Goal: Task Accomplishment & Management: Manage account settings

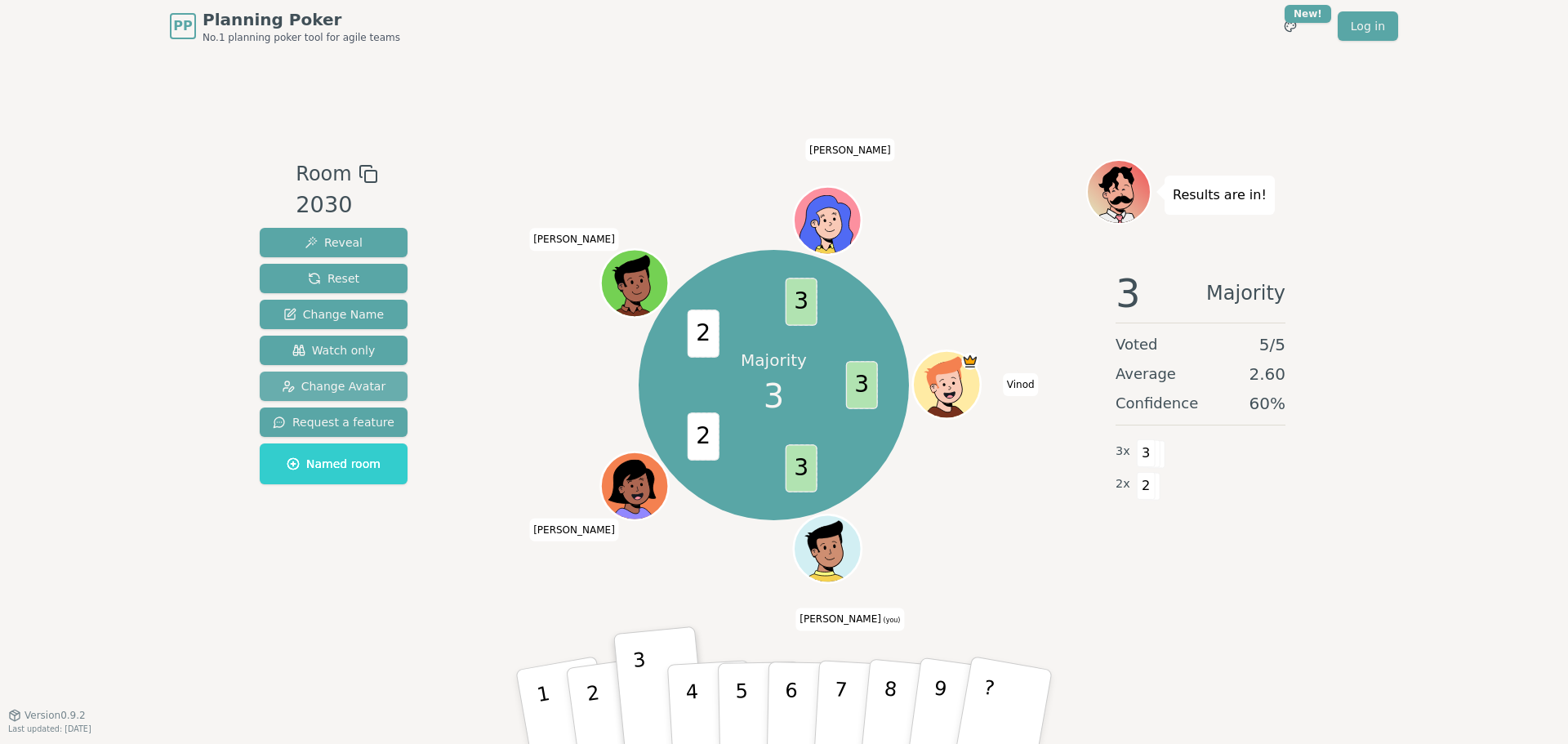
click at [330, 388] on span "Change Avatar" at bounding box center [333, 386] width 105 height 16
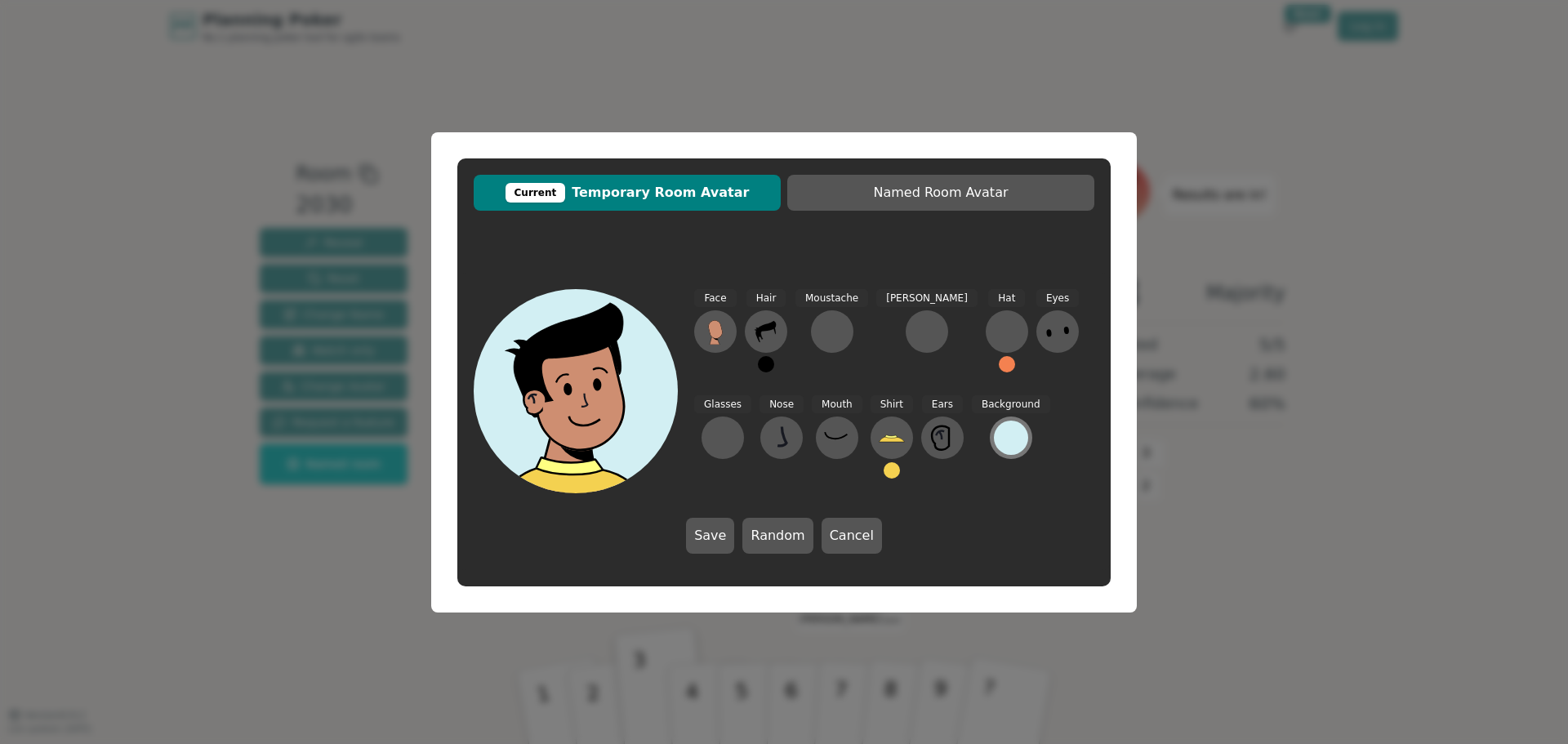
click at [994, 440] on div at bounding box center [1011, 438] width 34 height 34
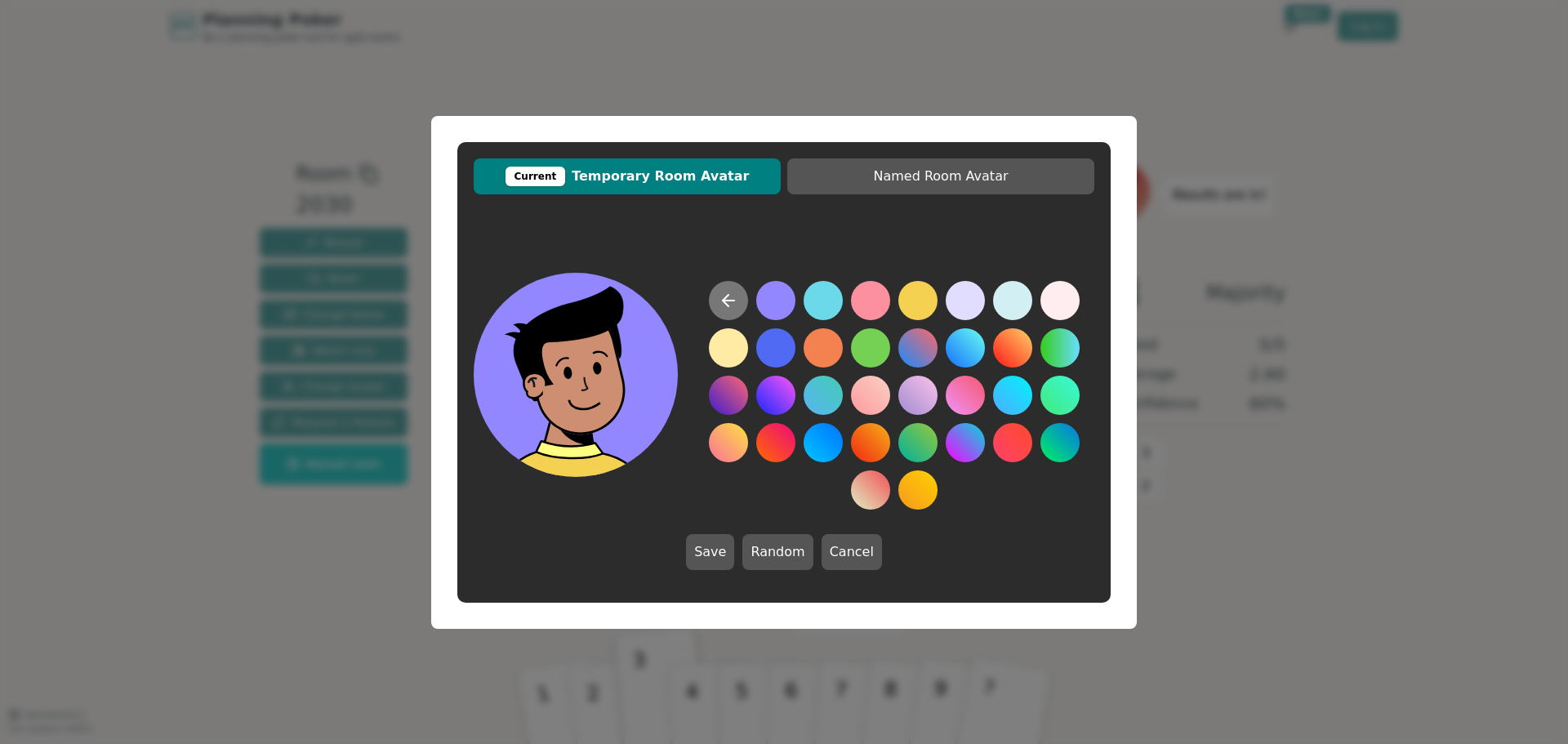
click at [720, 299] on icon at bounding box center [728, 300] width 20 height 20
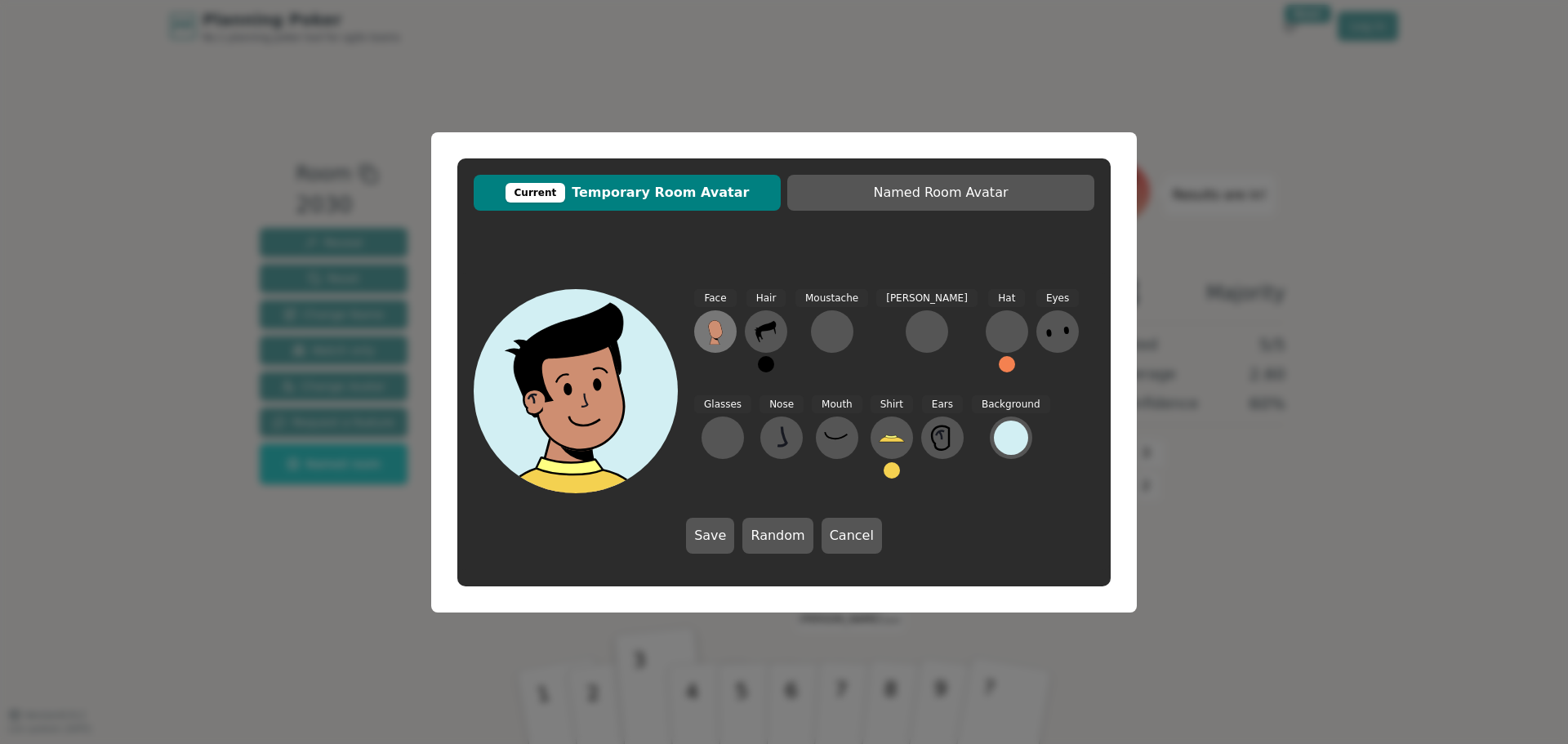
click at [719, 332] on icon at bounding box center [715, 329] width 14 height 18
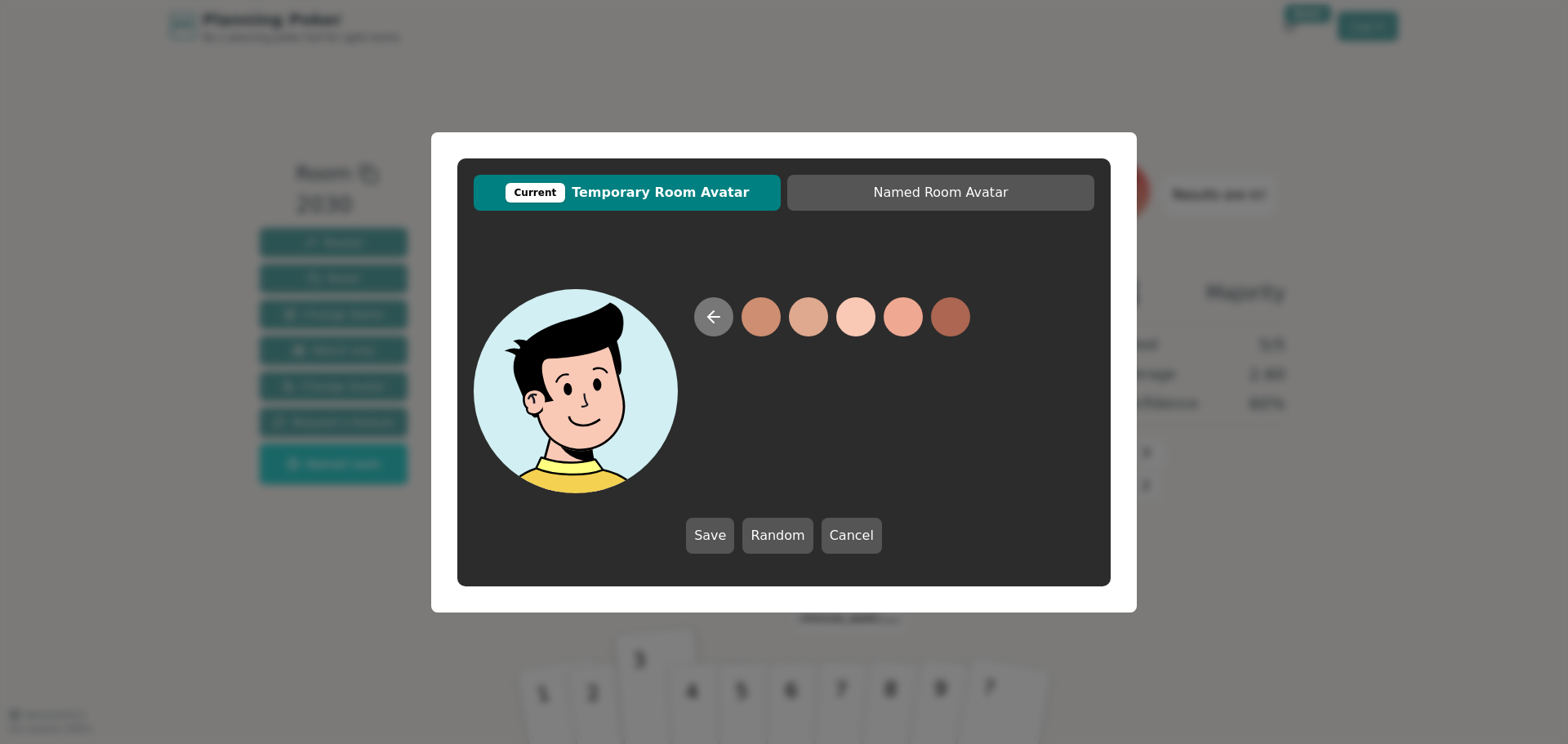
click at [715, 317] on icon at bounding box center [714, 317] width 11 height 0
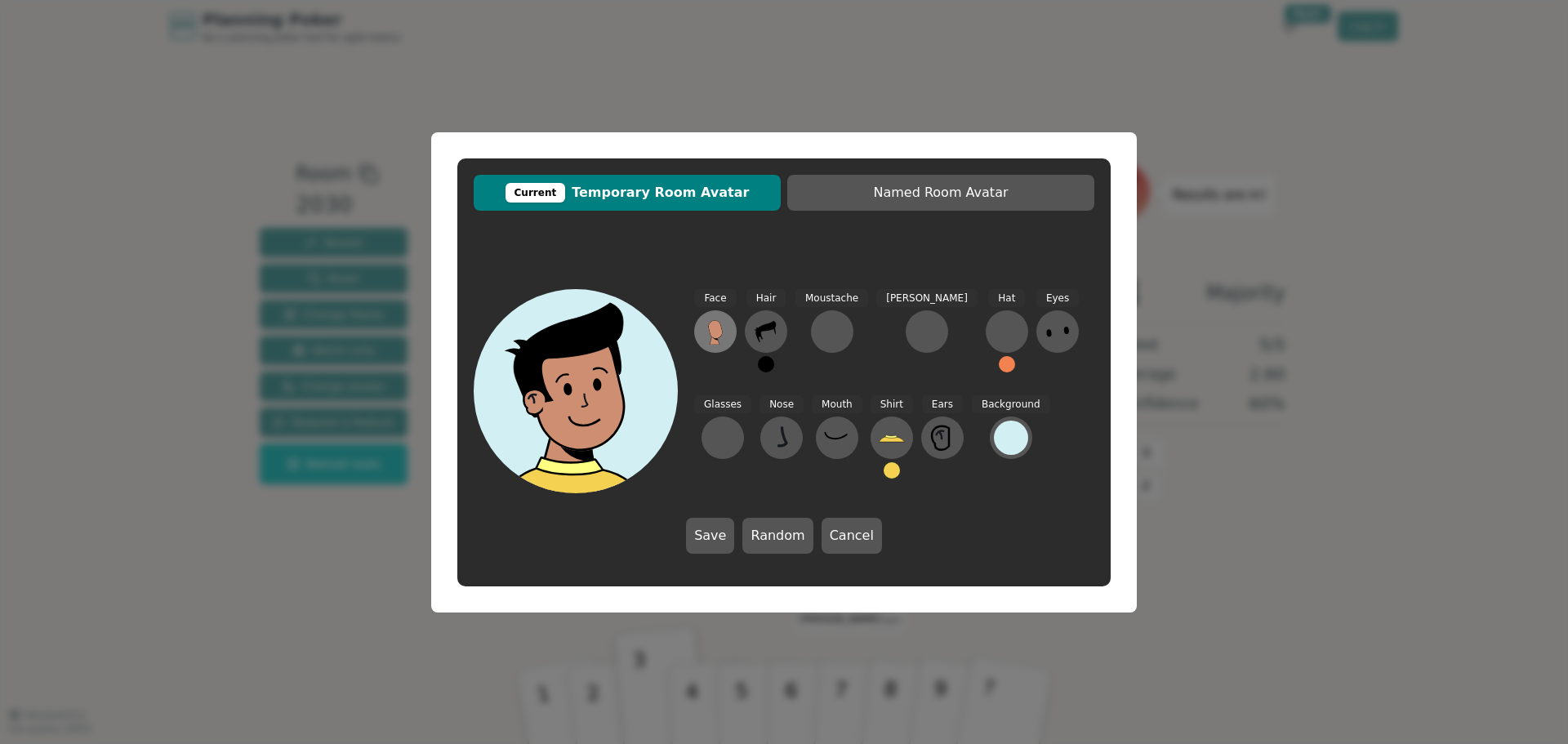
click at [719, 331] on icon at bounding box center [715, 329] width 14 height 18
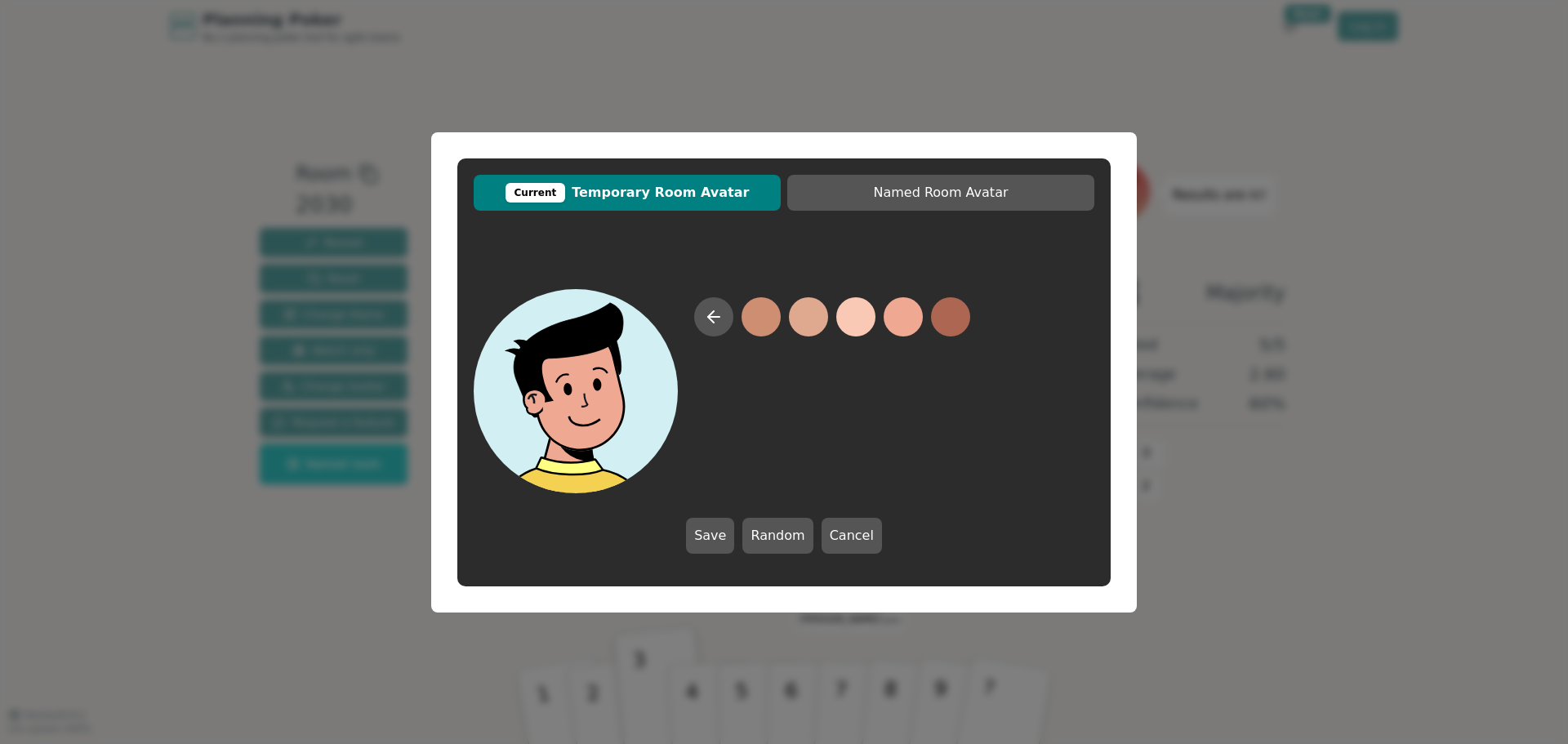
click at [896, 322] on button at bounding box center [903, 317] width 40 height 40
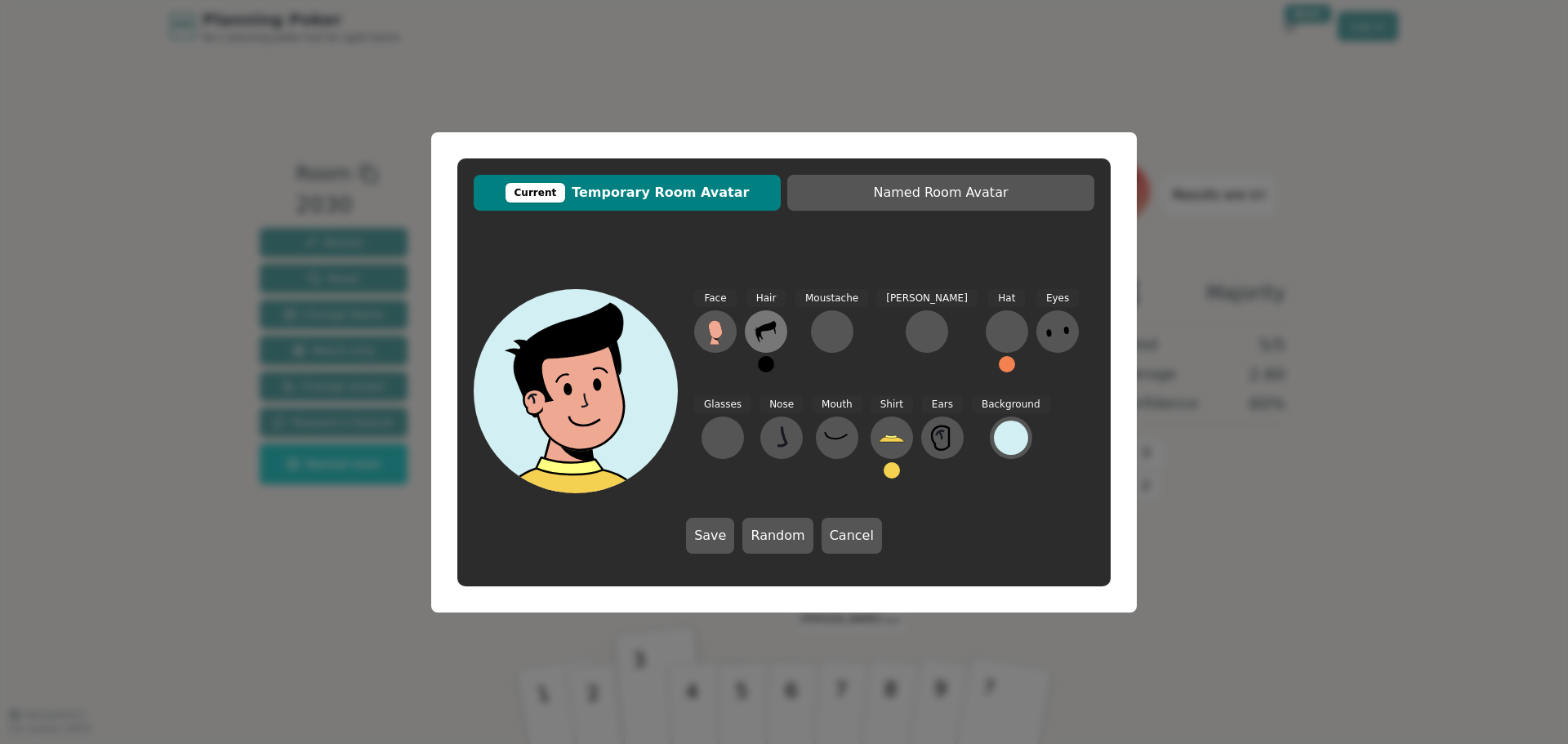
click at [773, 335] on icon at bounding box center [767, 332] width 26 height 26
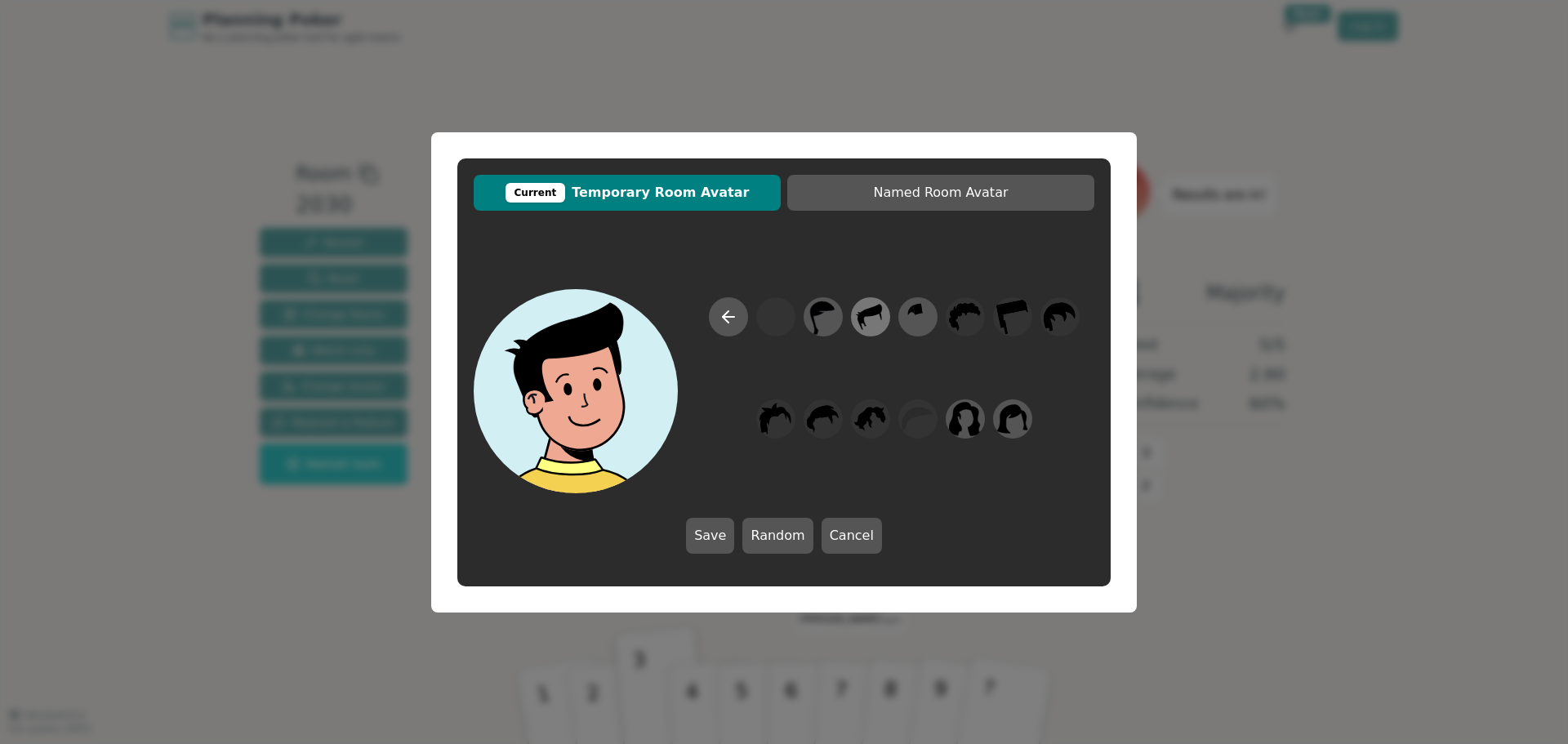
click at [878, 316] on icon at bounding box center [870, 316] width 32 height 37
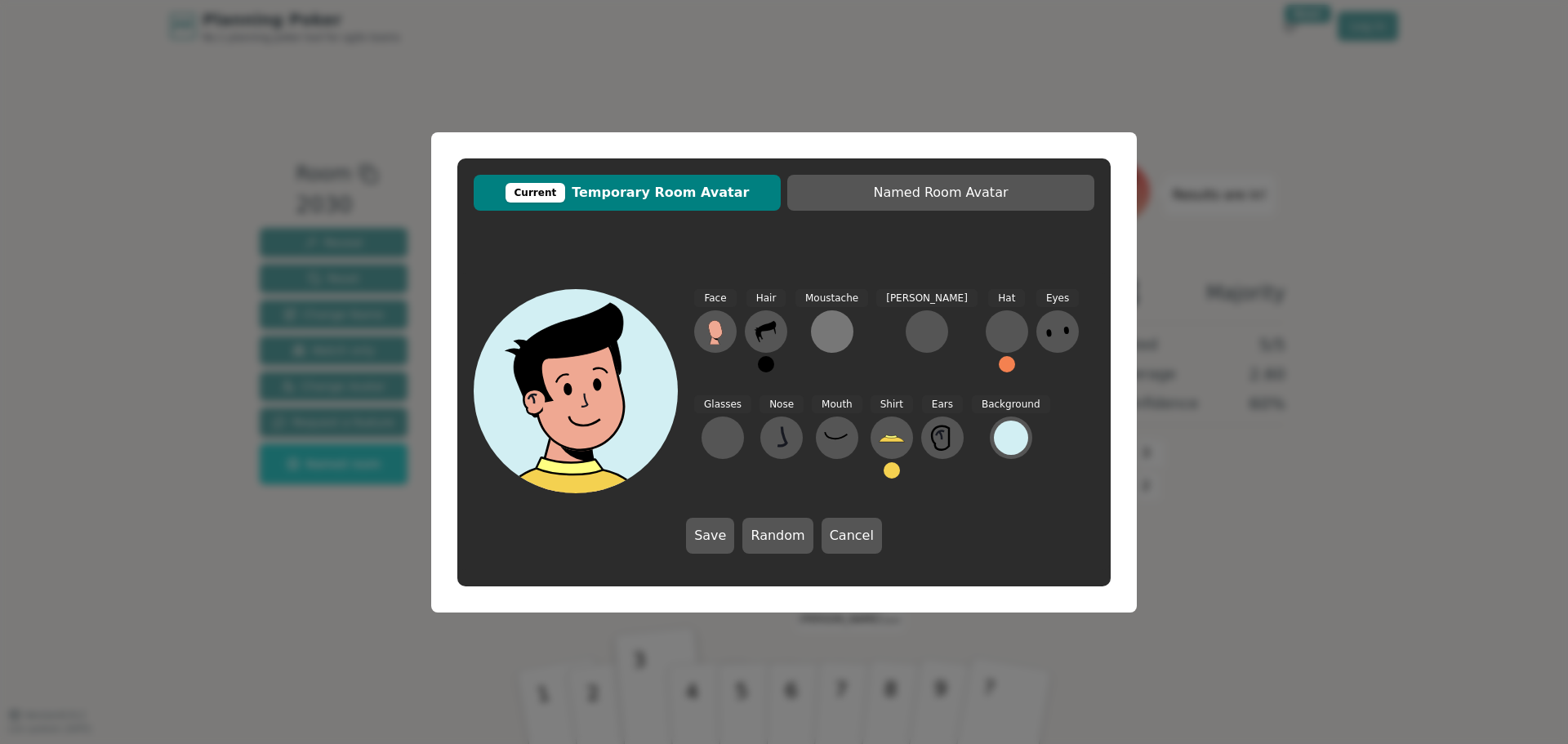
click at [824, 335] on div at bounding box center [832, 332] width 26 height 26
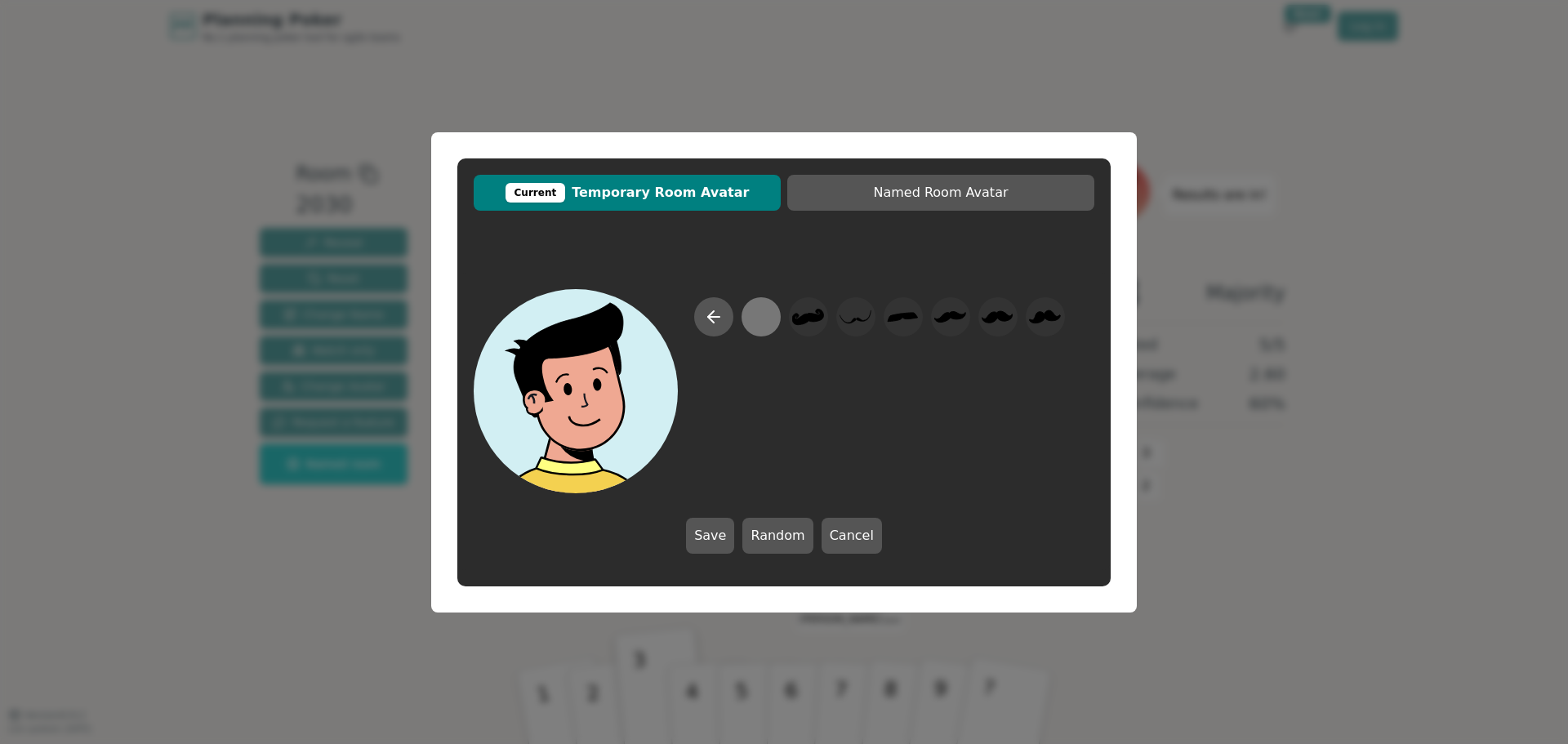
click at [765, 318] on div at bounding box center [761, 316] width 32 height 37
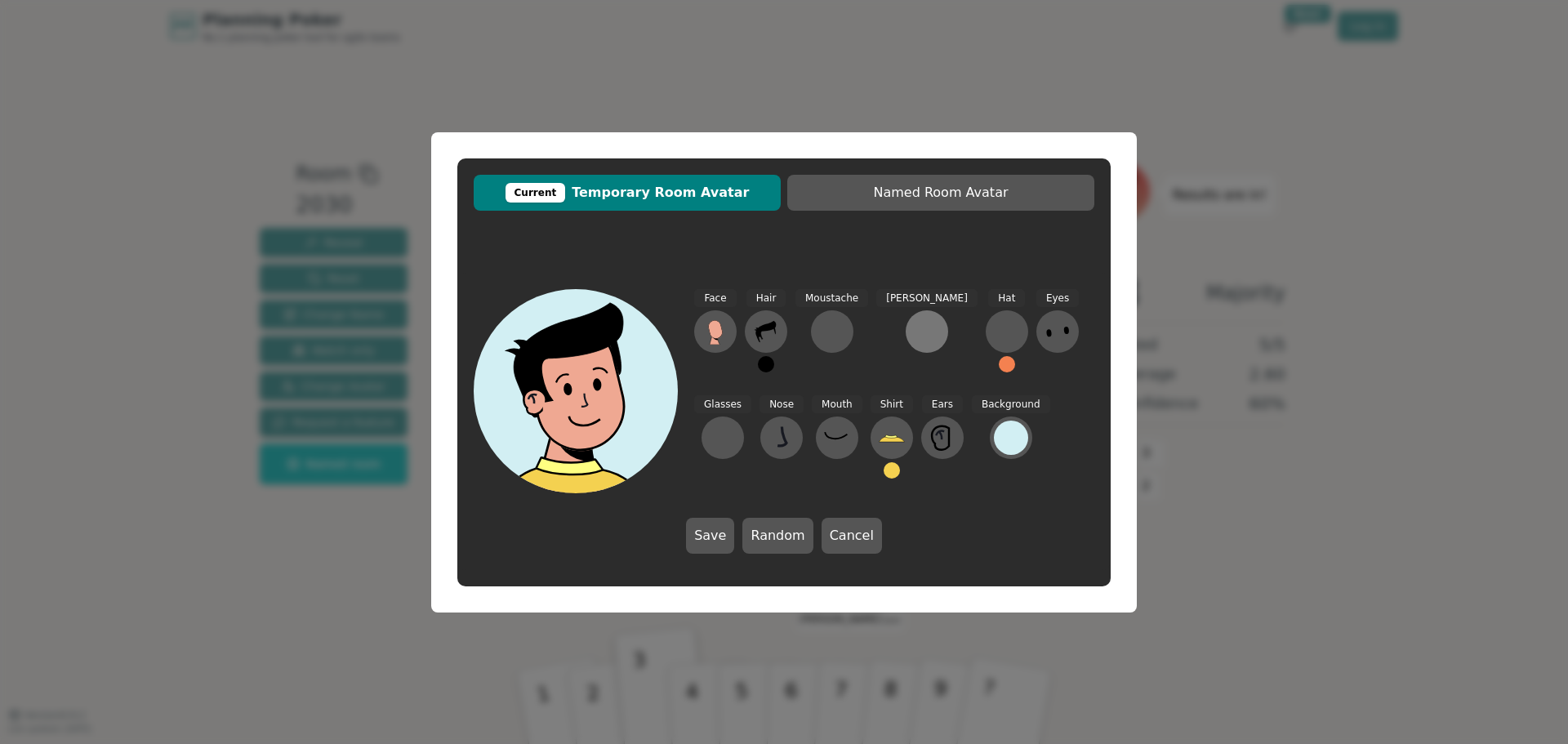
click at [914, 332] on div at bounding box center [928, 332] width 26 height 26
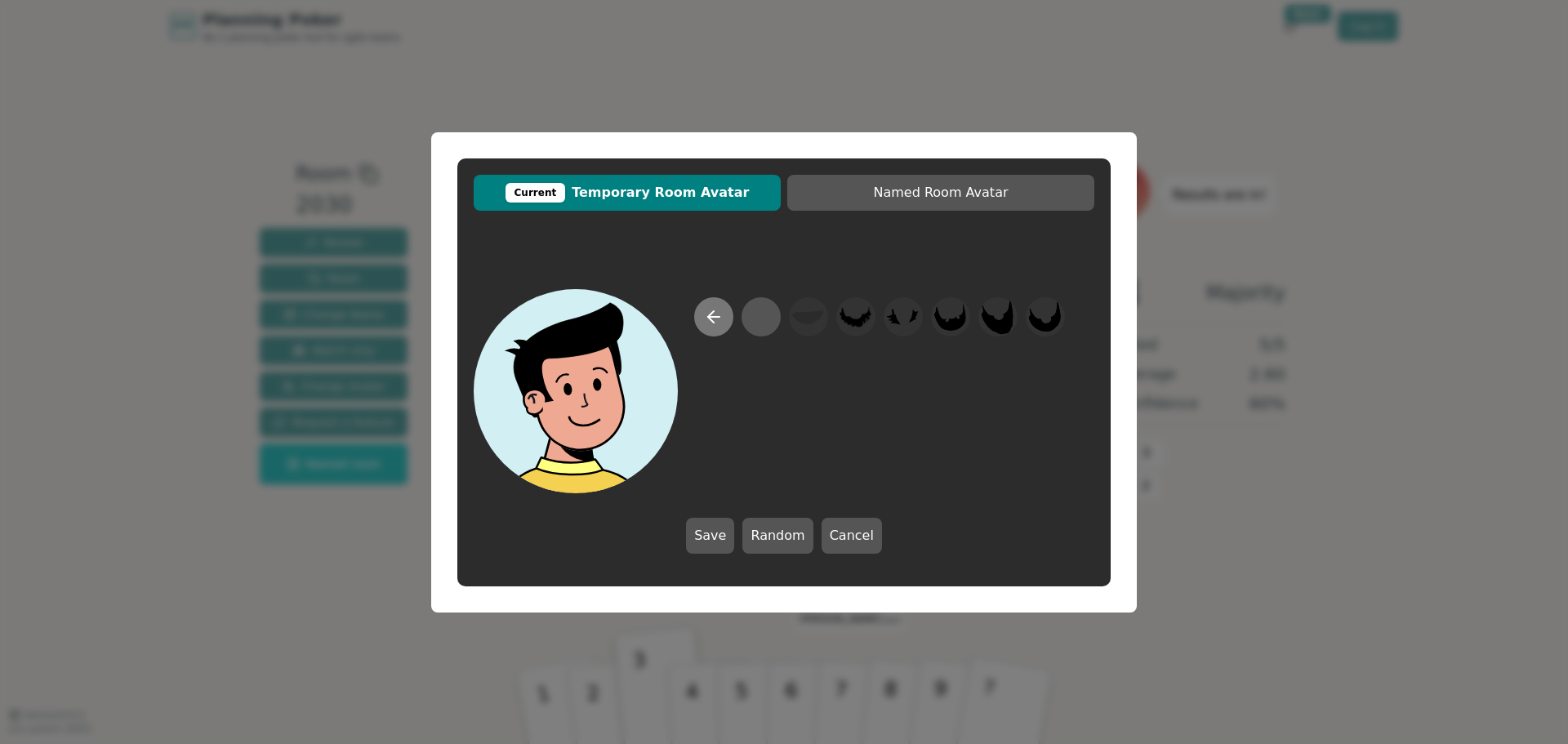
click at [706, 317] on icon at bounding box center [714, 316] width 20 height 20
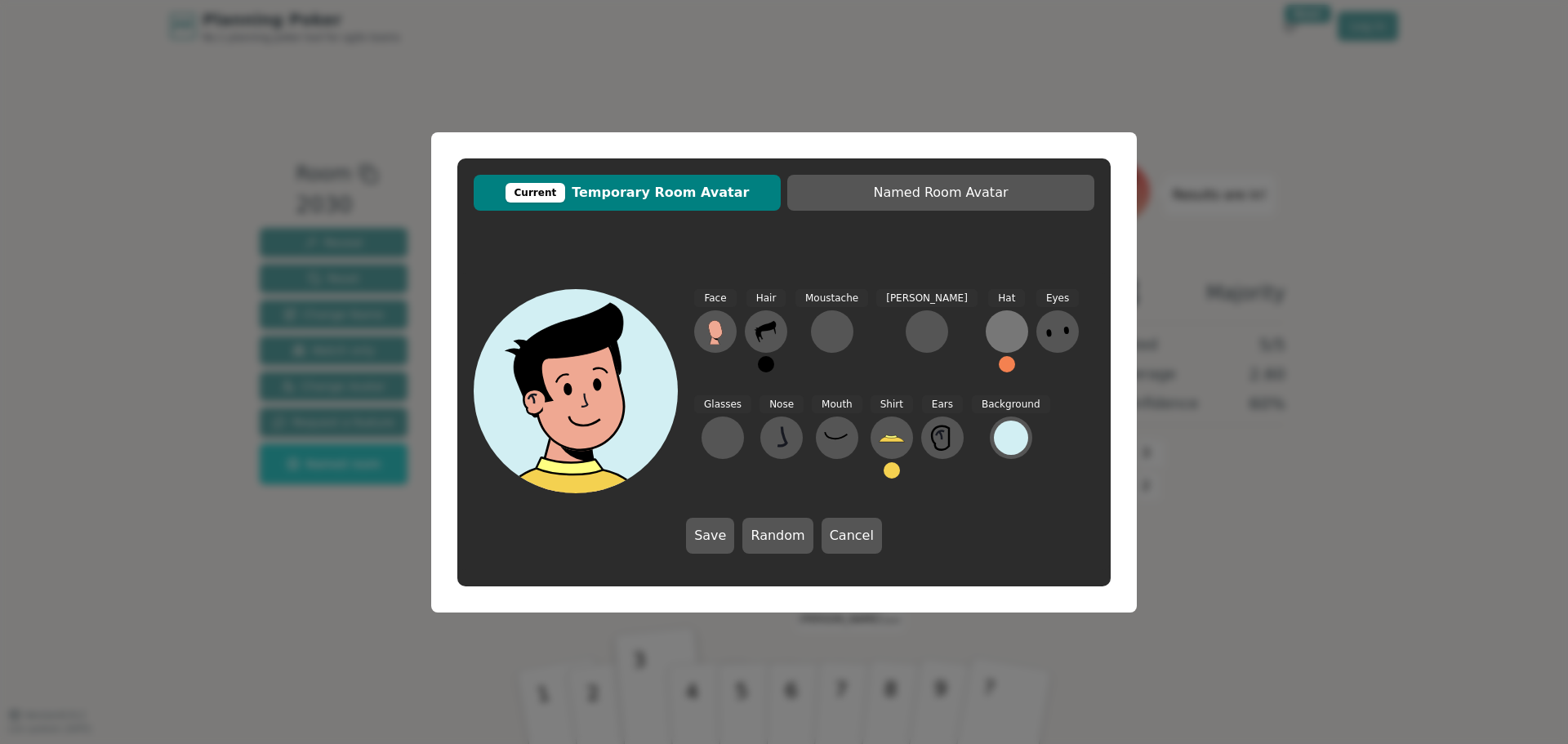
click at [994, 332] on div at bounding box center [1008, 332] width 26 height 26
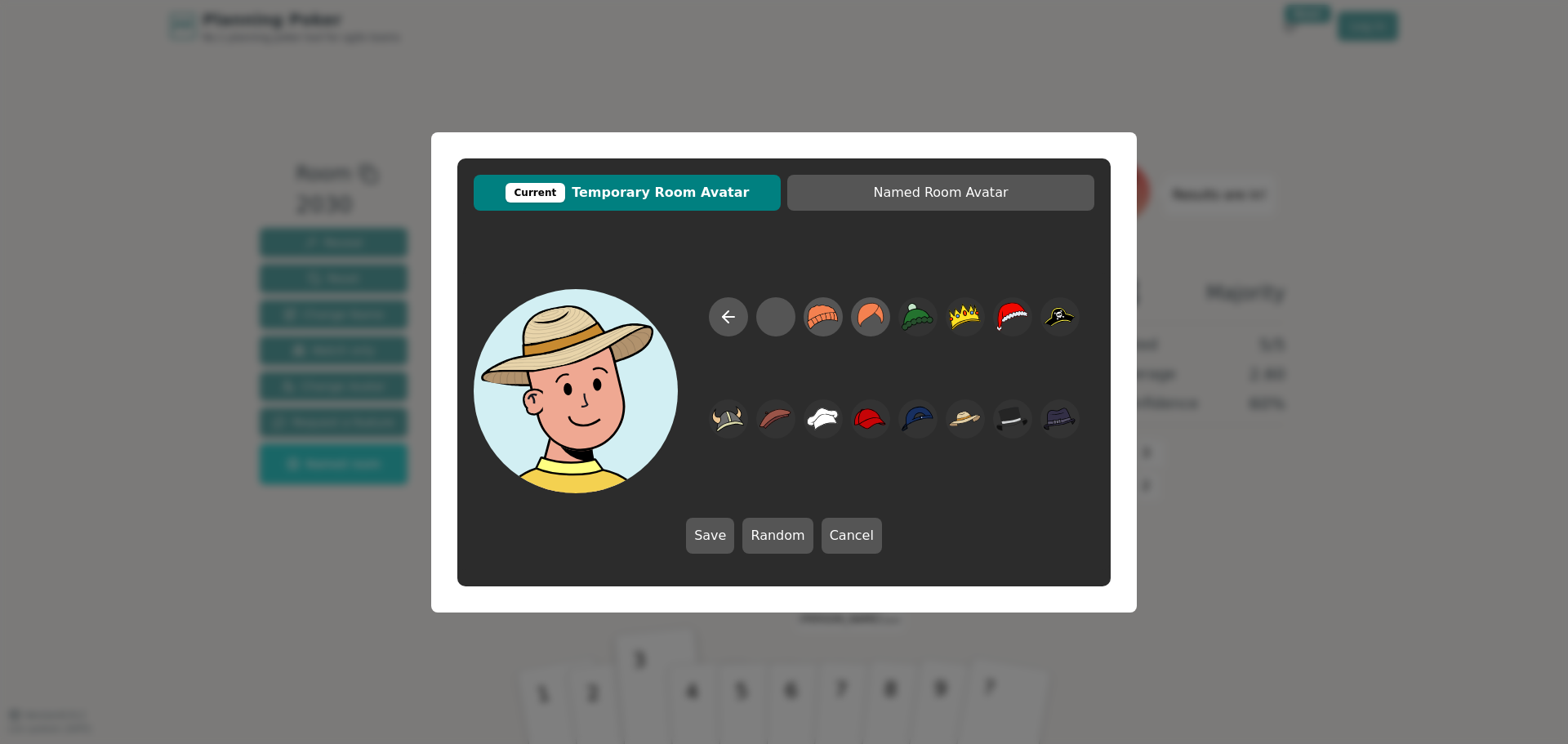
click at [748, 326] on div at bounding box center [894, 396] width 400 height 196
click at [736, 330] on button at bounding box center [729, 317] width 40 height 40
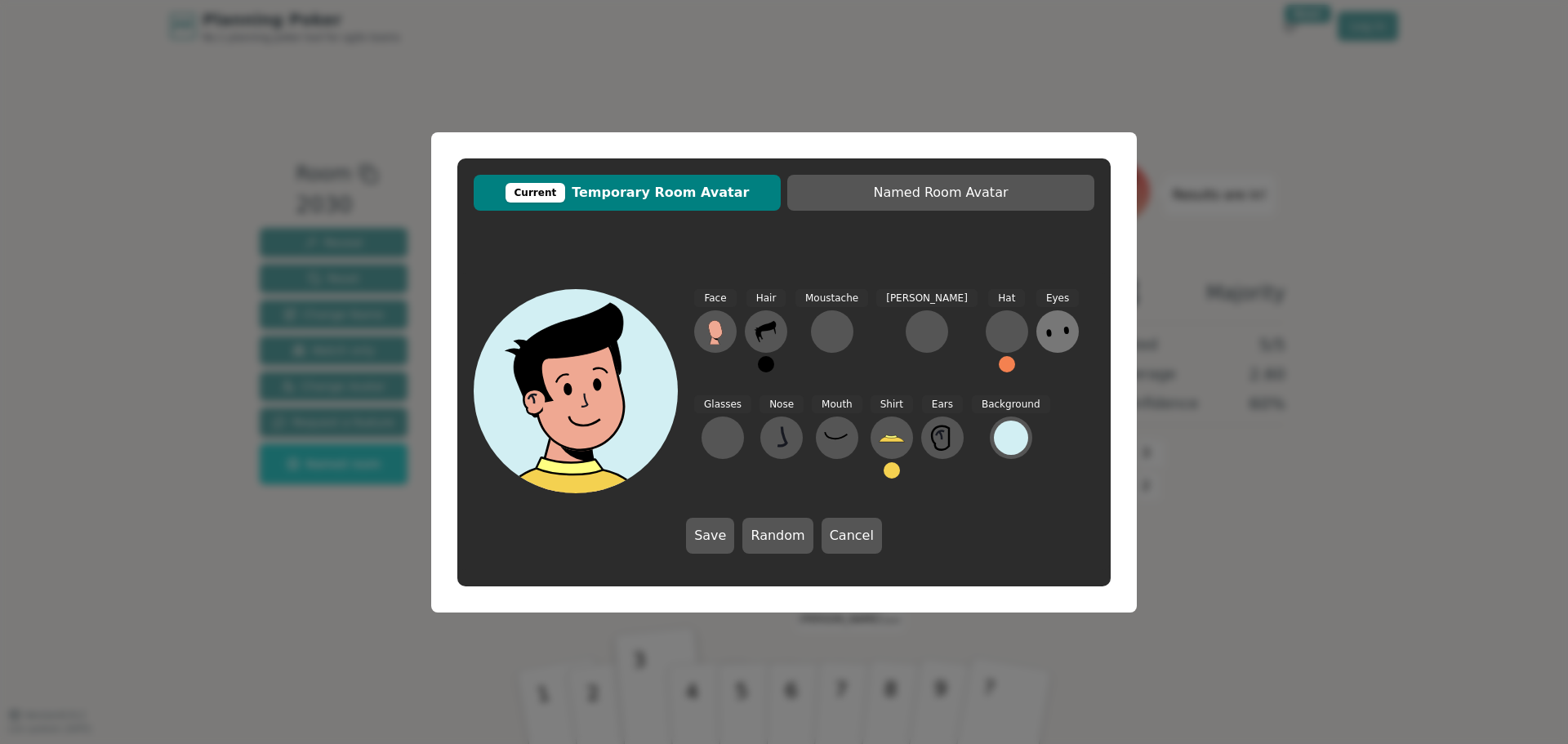
click at [1044, 330] on icon at bounding box center [1058, 332] width 26 height 26
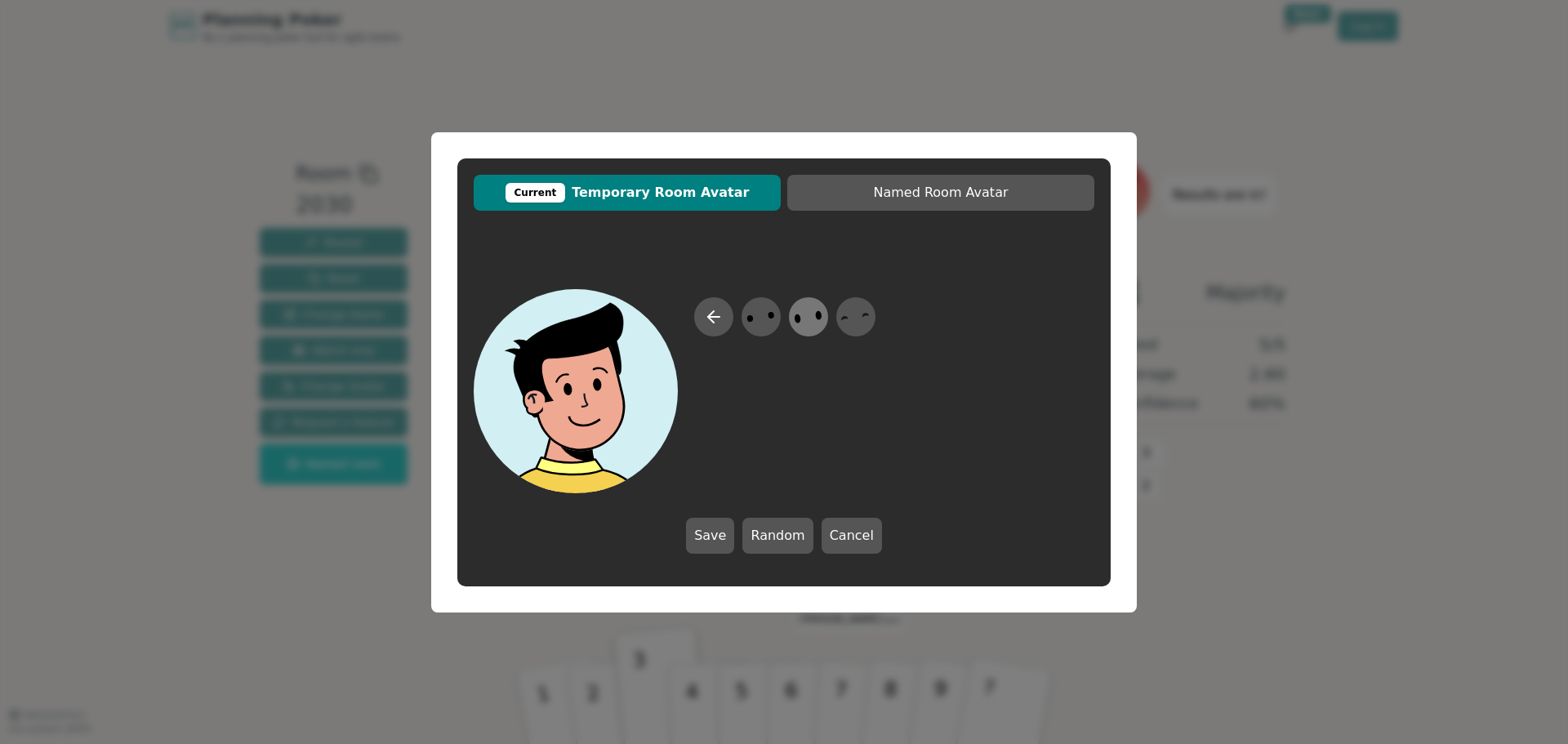
click at [803, 321] on icon at bounding box center [808, 316] width 32 height 37
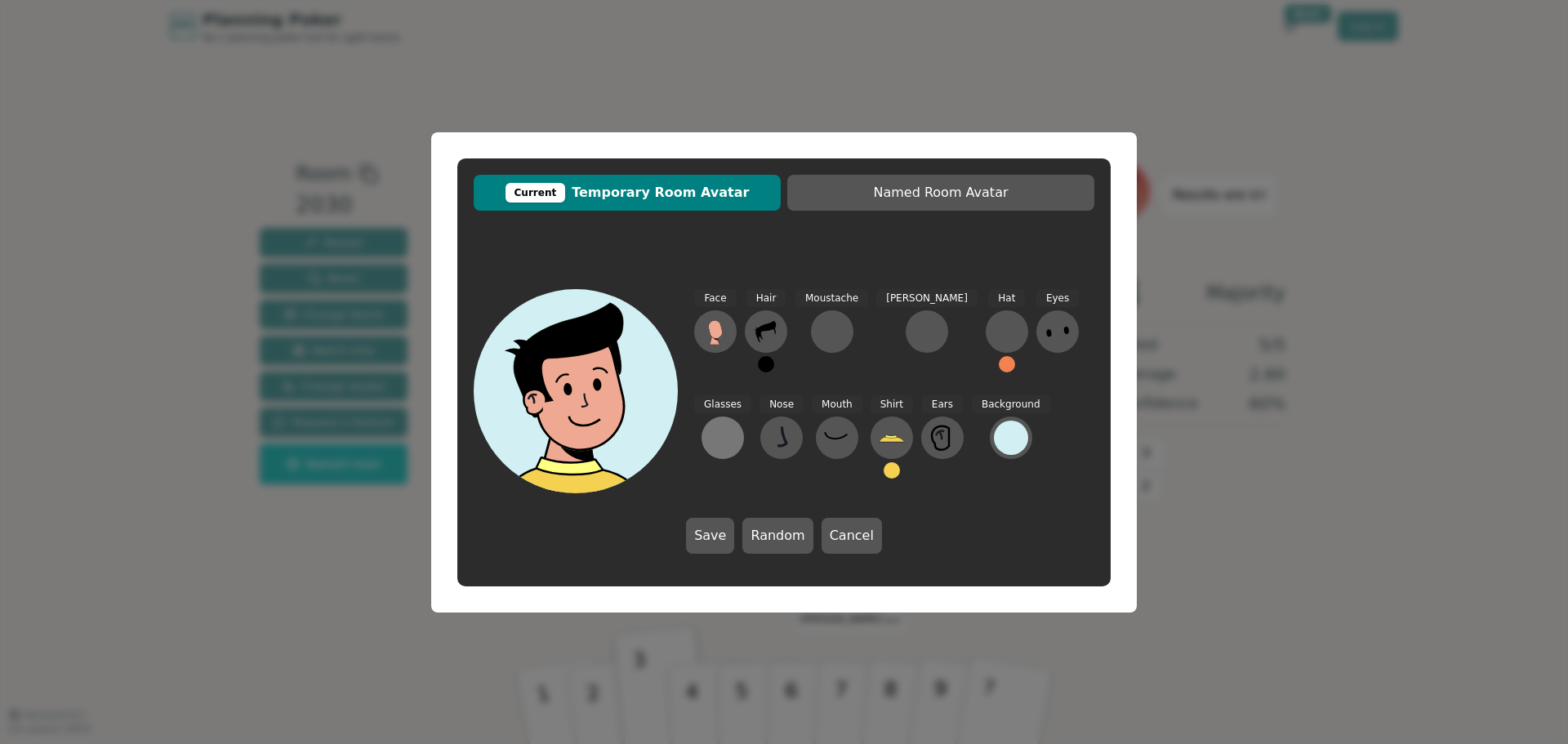
click at [736, 425] on div at bounding box center [723, 438] width 26 height 26
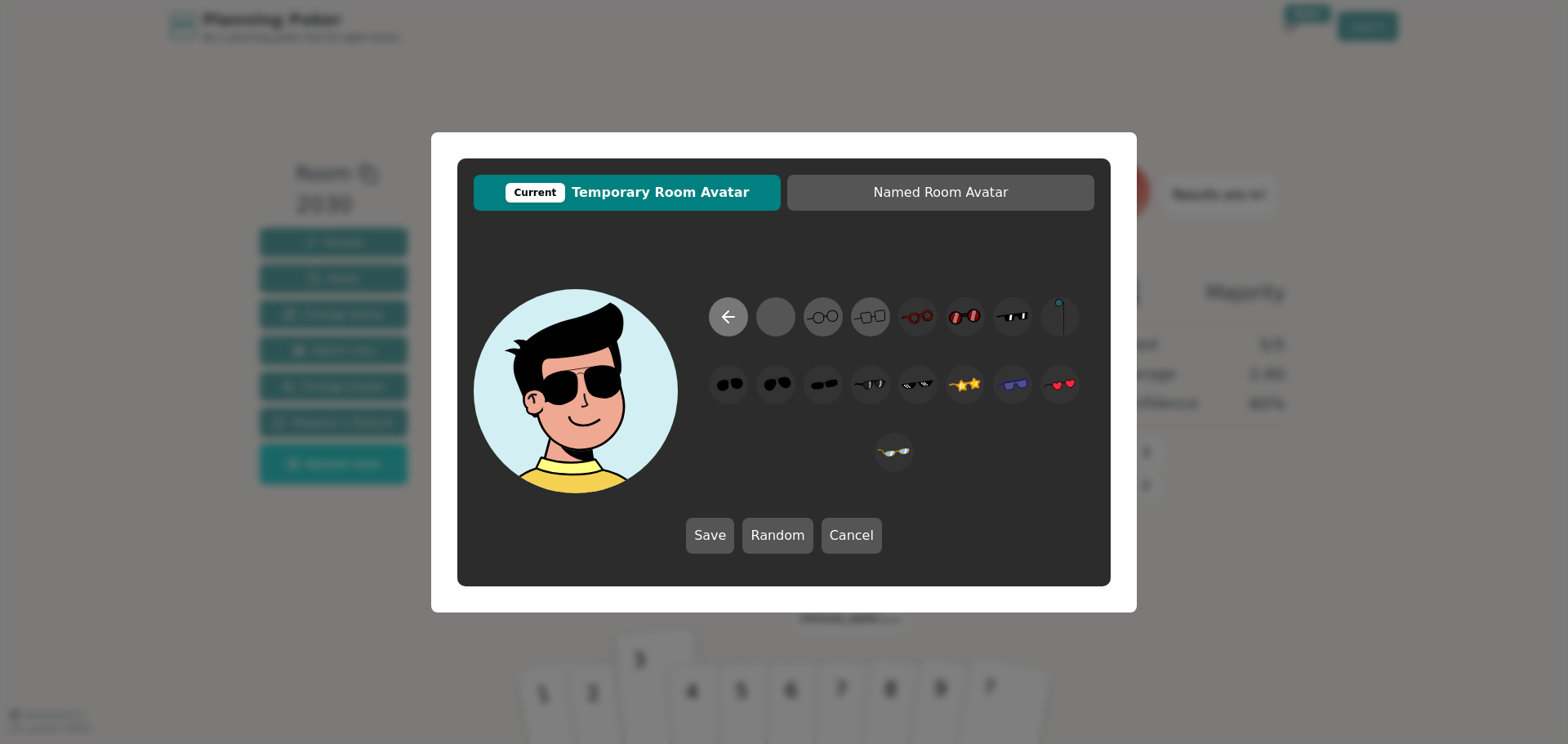
click at [741, 329] on button at bounding box center [729, 317] width 40 height 40
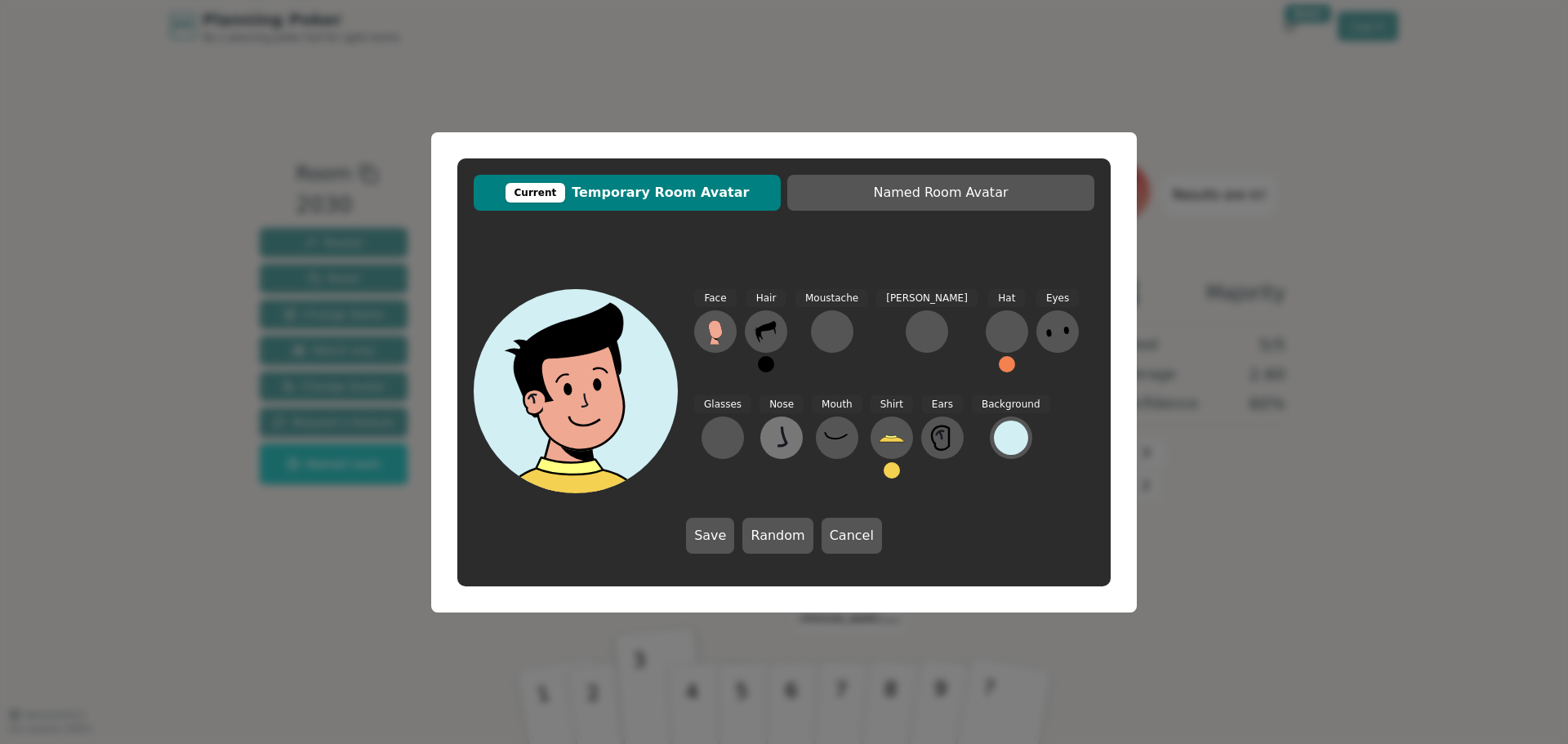
click at [768, 431] on icon at bounding box center [782, 438] width 26 height 26
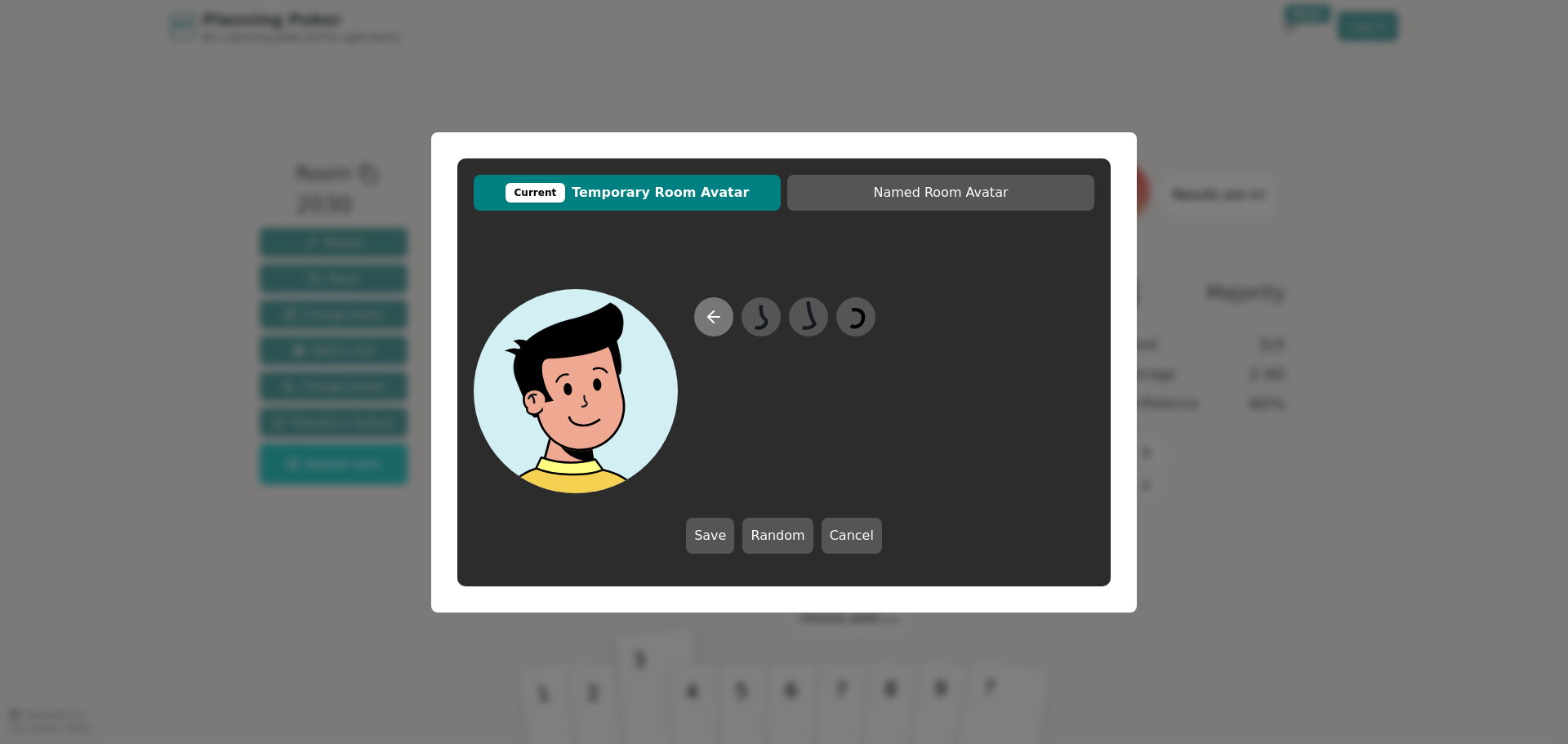
click at [720, 323] on icon at bounding box center [714, 316] width 20 height 20
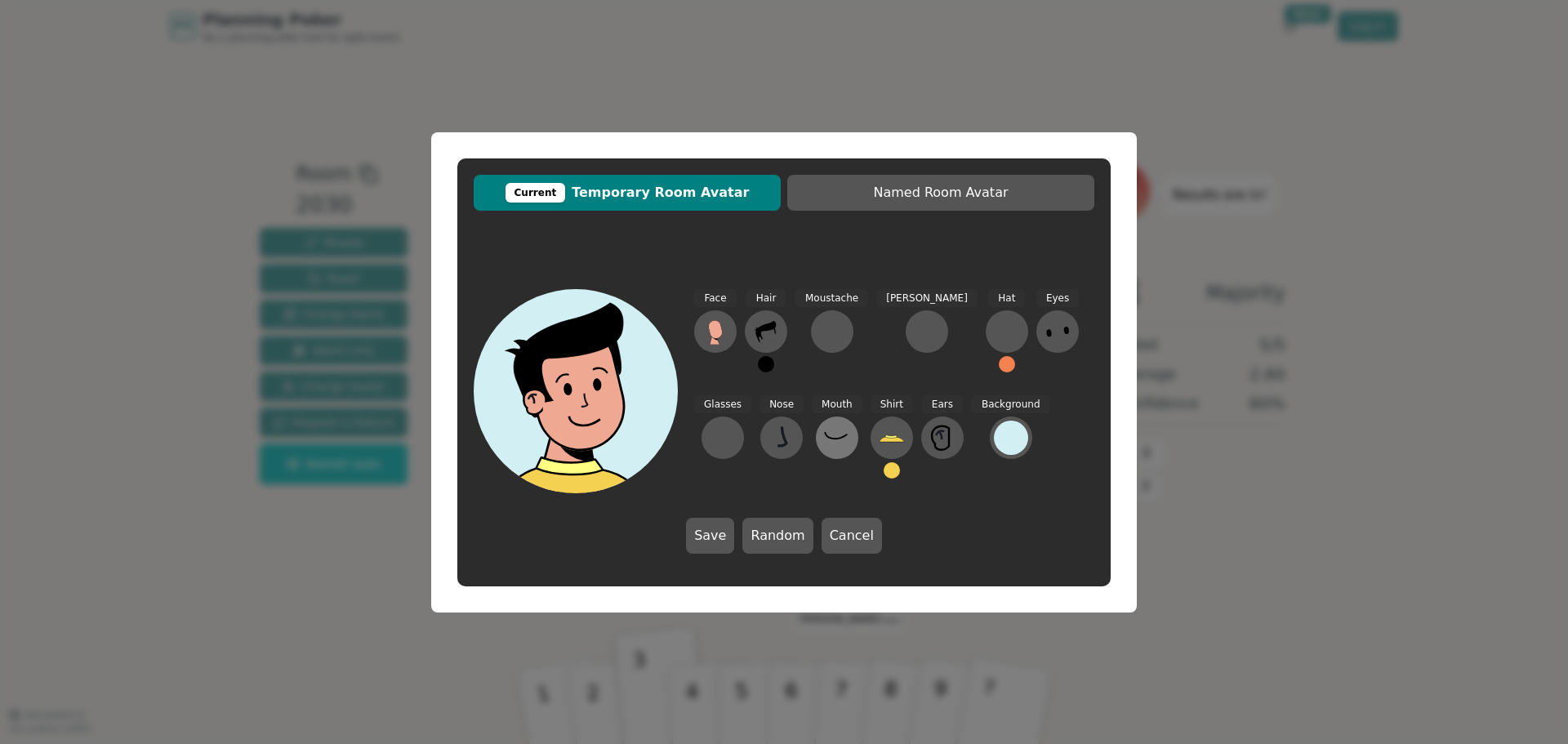
click at [824, 442] on icon at bounding box center [837, 438] width 26 height 26
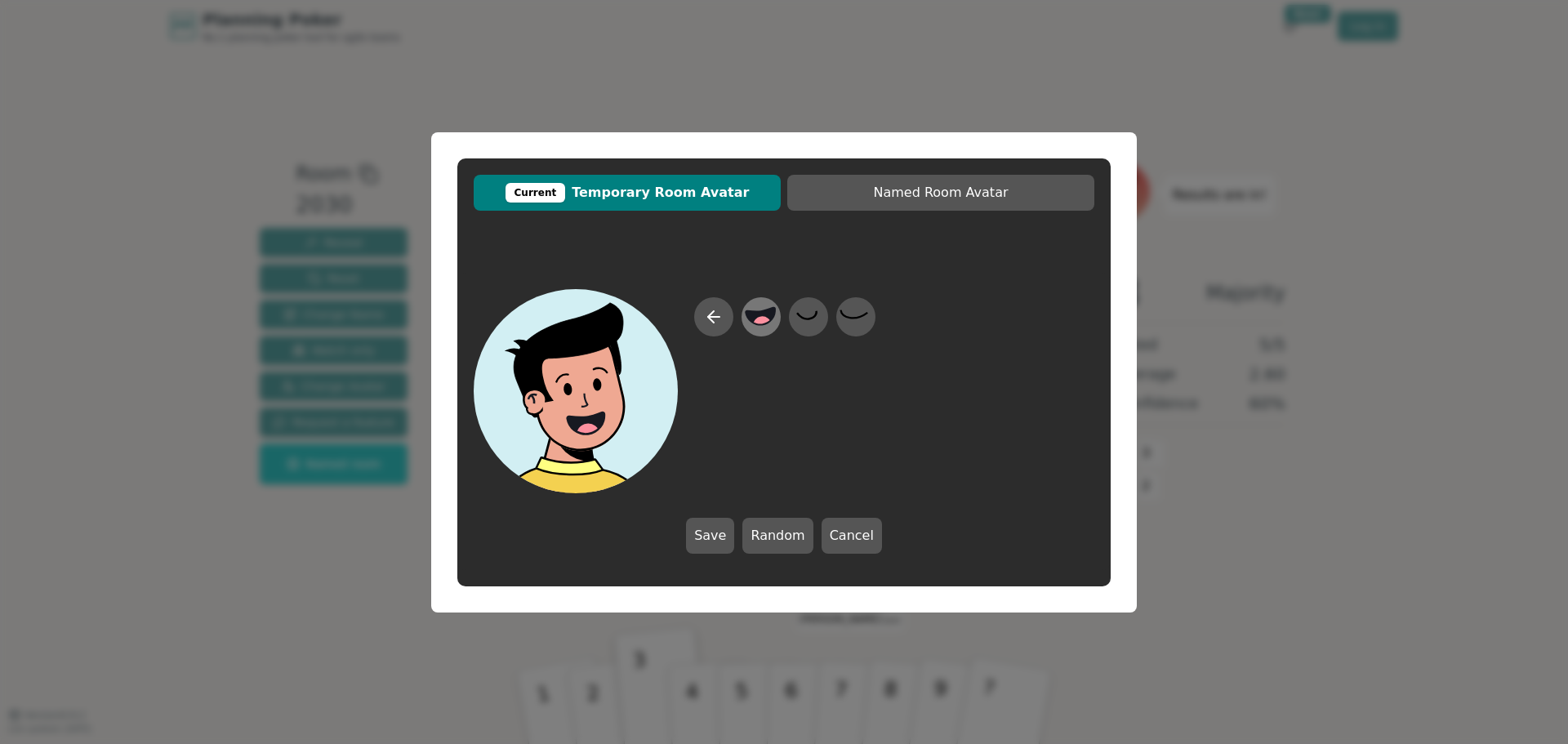
click at [764, 320] on circle at bounding box center [763, 326] width 22 height 22
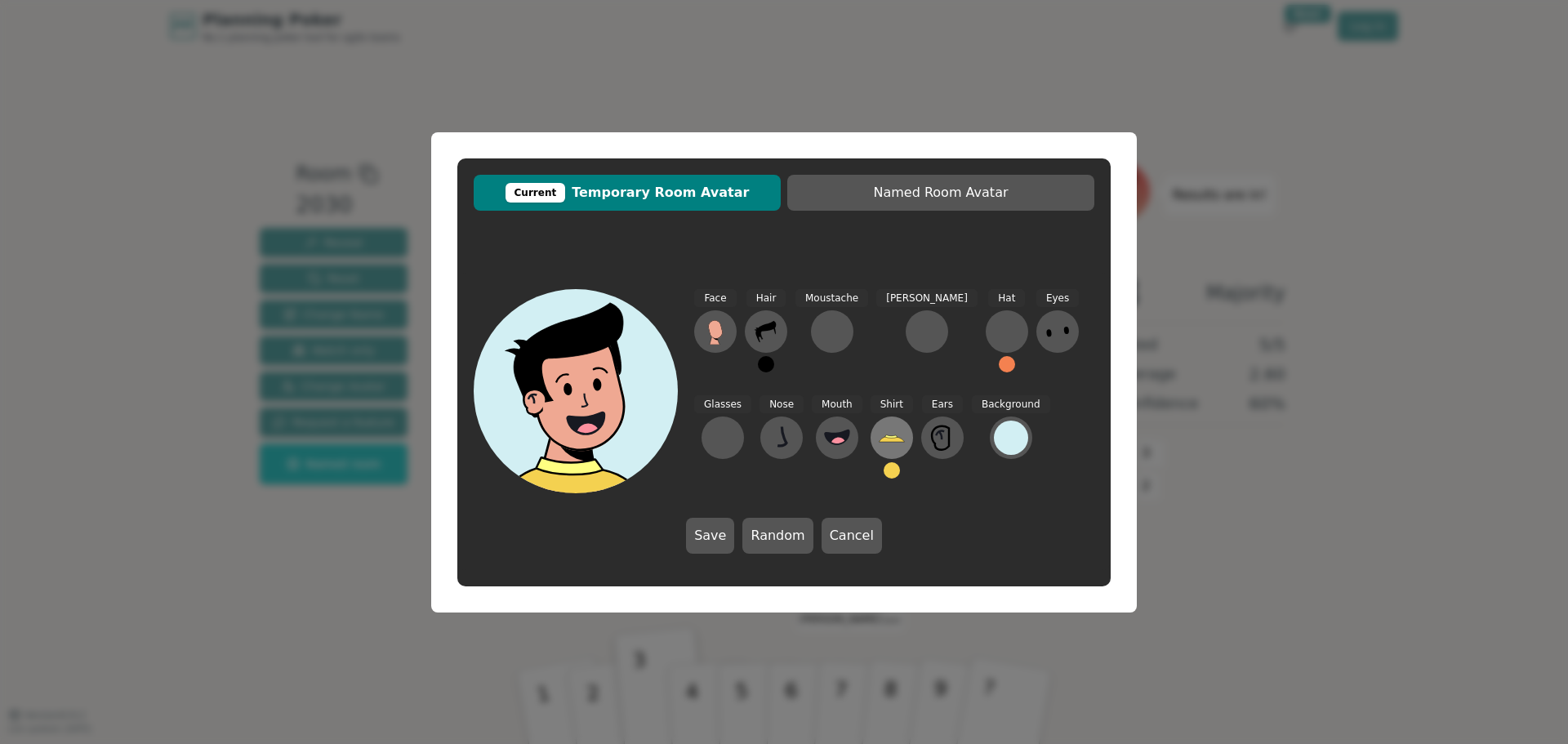
click at [879, 443] on icon at bounding box center [892, 438] width 26 height 26
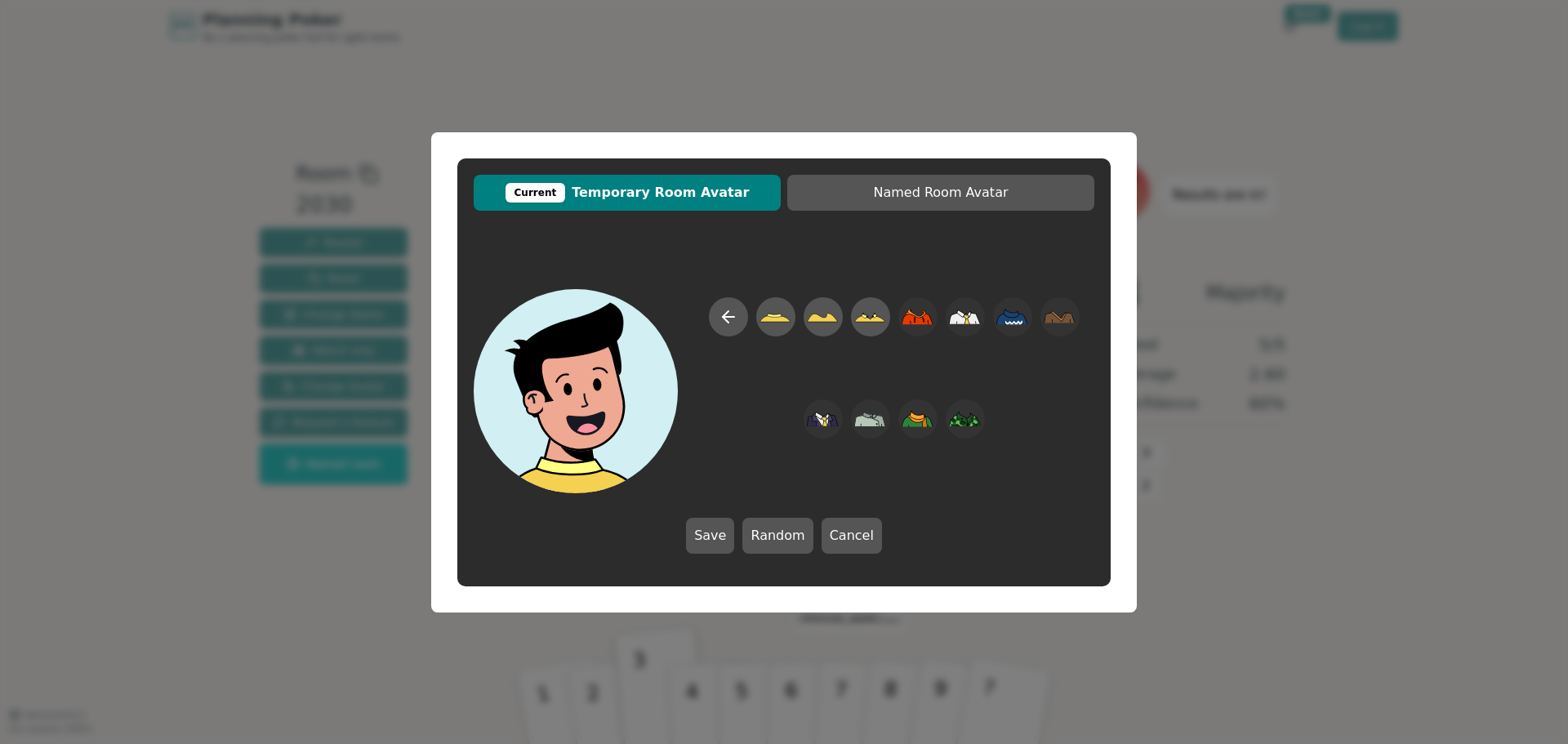
drag, startPoint x: 729, startPoint y: 318, endPoint x: 1075, endPoint y: 372, distance: 350.2
click at [1077, 372] on div at bounding box center [894, 396] width 400 height 196
click at [723, 321] on icon at bounding box center [728, 316] width 20 height 20
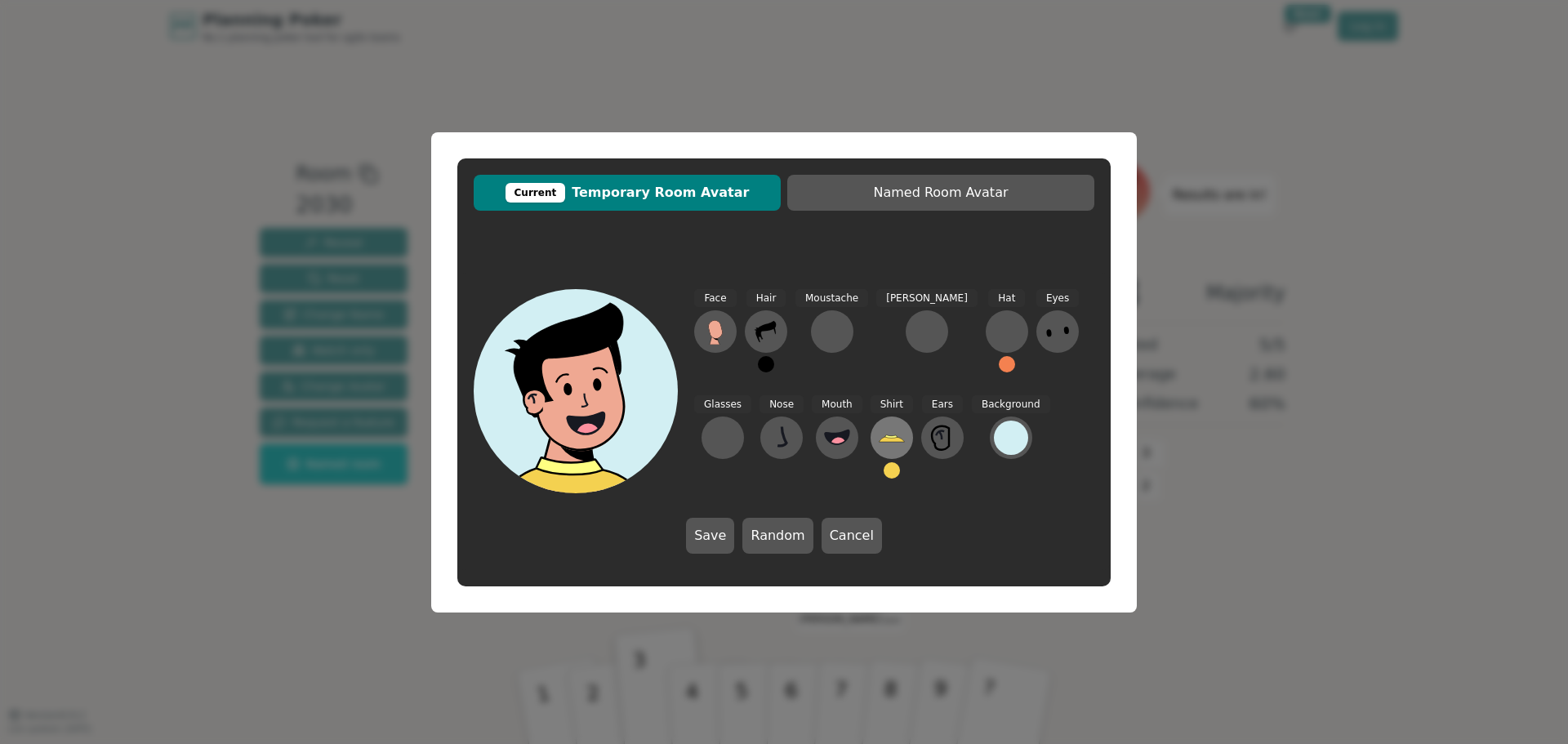
click at [879, 434] on icon at bounding box center [892, 438] width 26 height 26
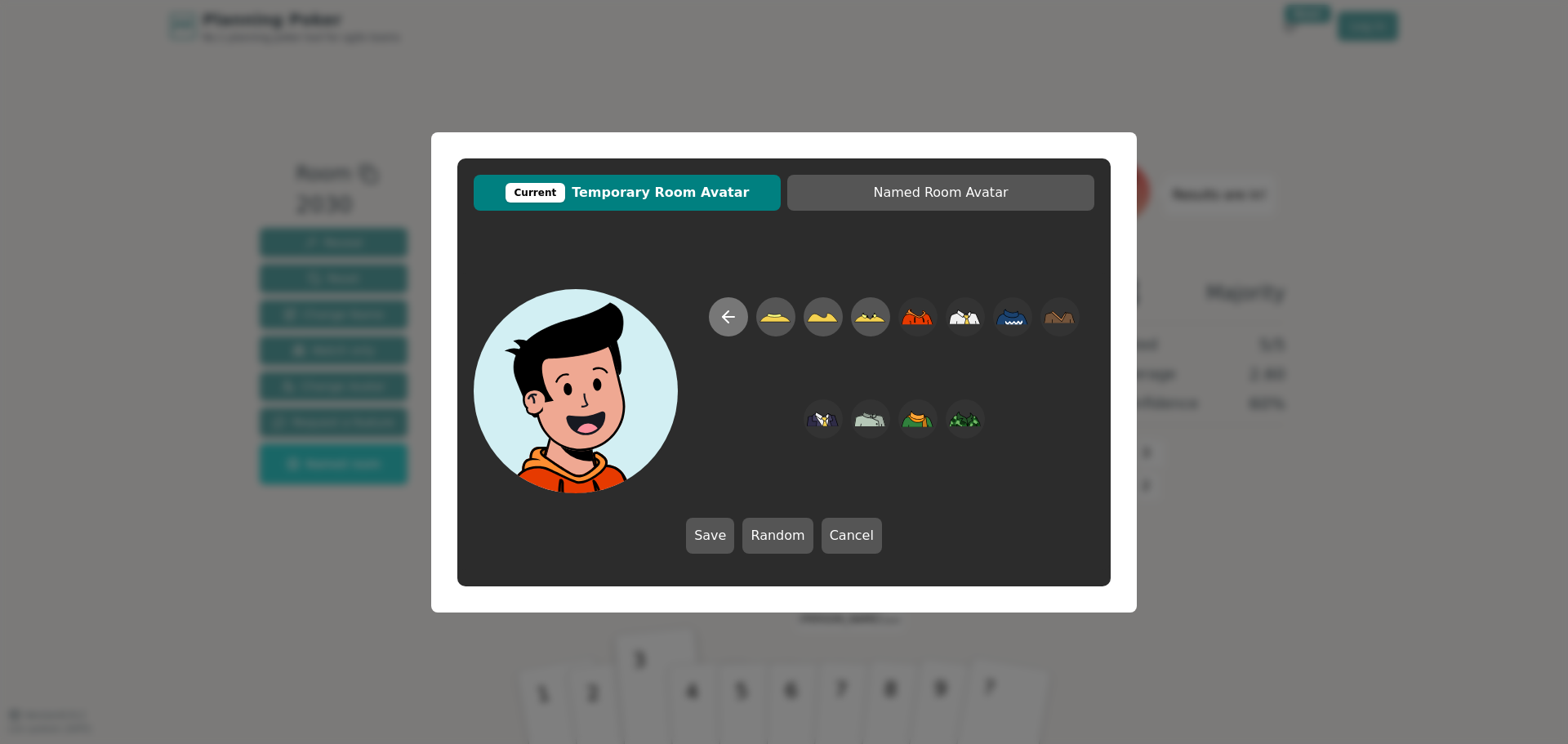
click at [729, 317] on icon at bounding box center [729, 317] width 11 height 0
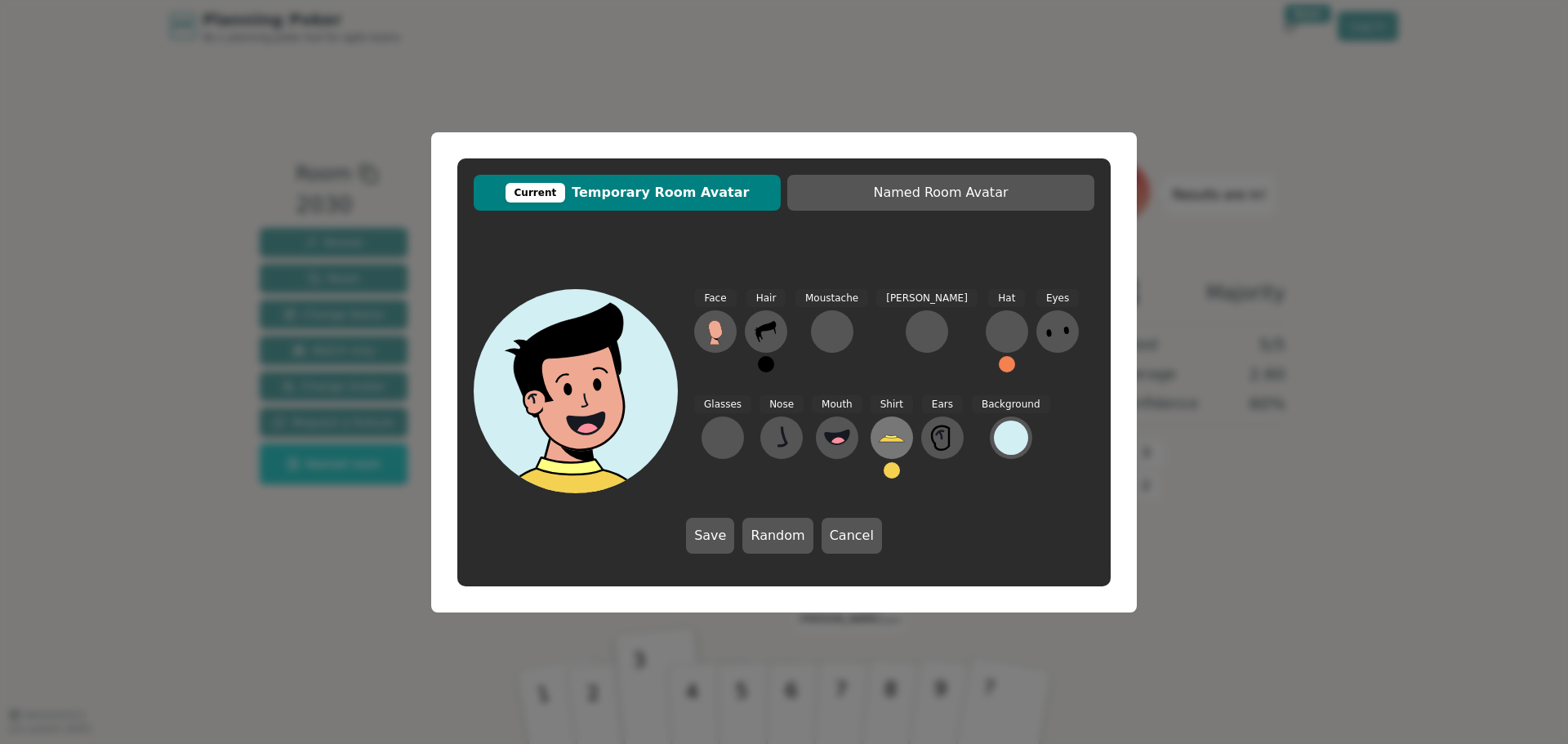
click at [879, 442] on icon at bounding box center [891, 439] width 25 height 6
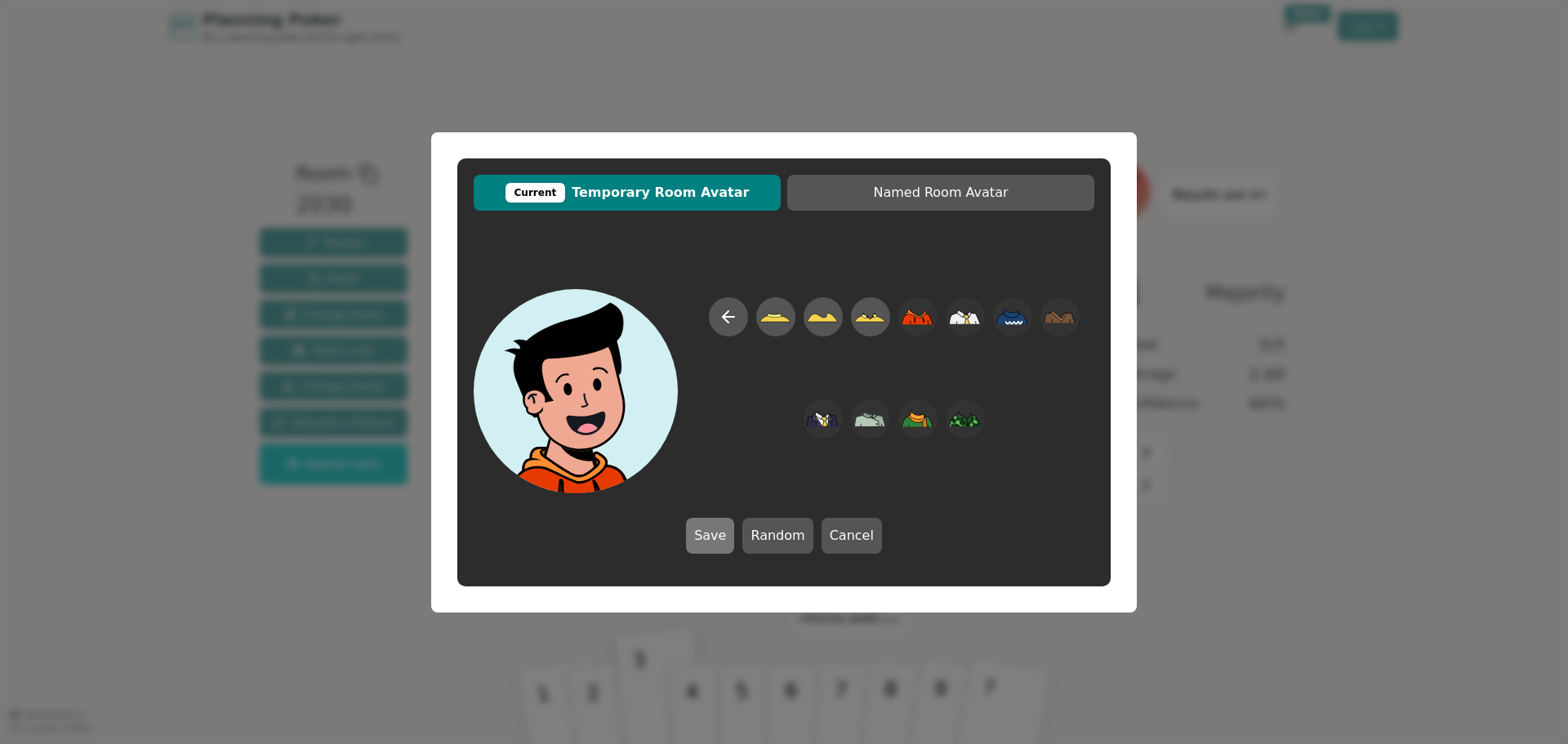
click at [713, 536] on button "Save" at bounding box center [710, 536] width 48 height 36
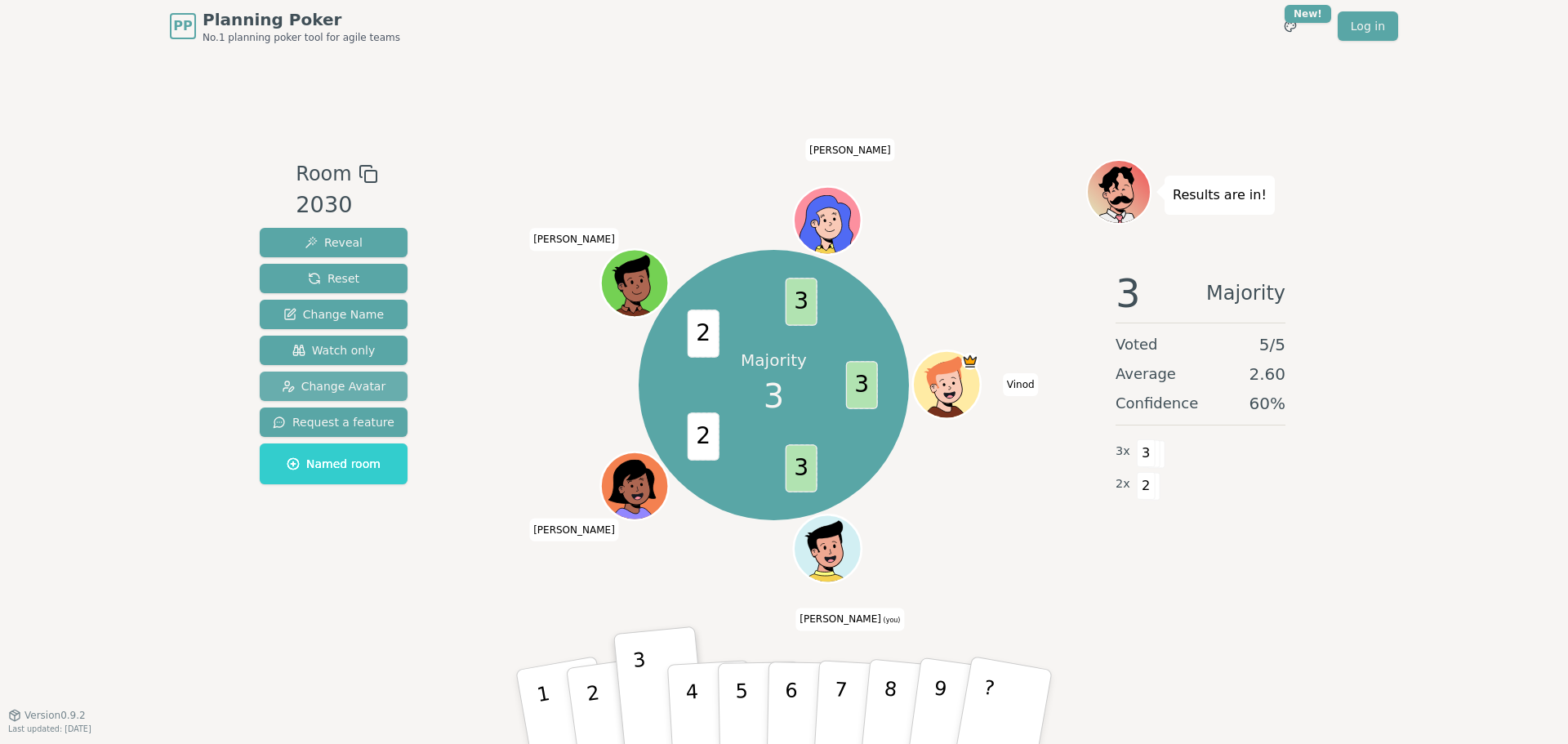
click at [356, 388] on span "Change Avatar" at bounding box center [333, 386] width 105 height 16
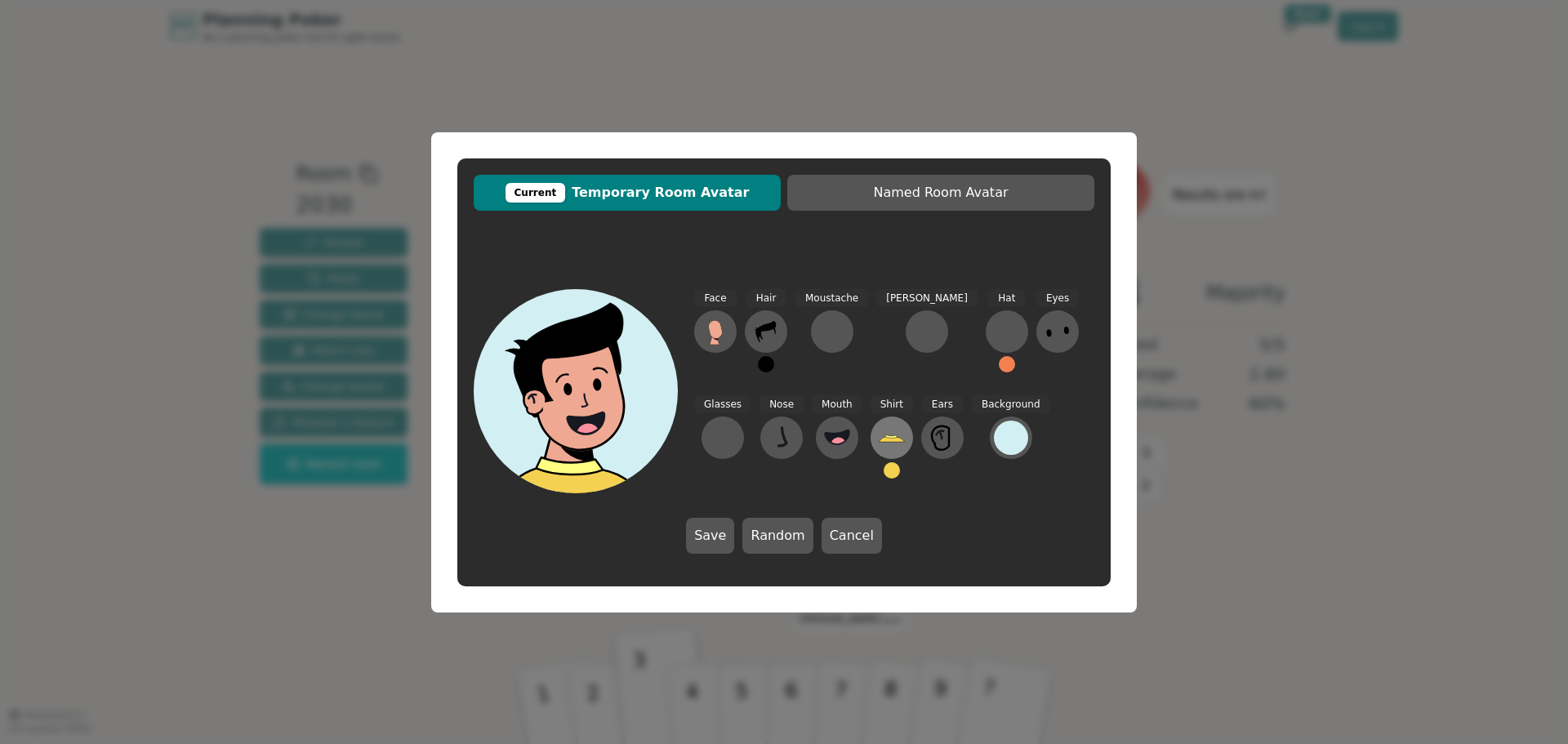
click at [879, 445] on icon at bounding box center [892, 438] width 26 height 26
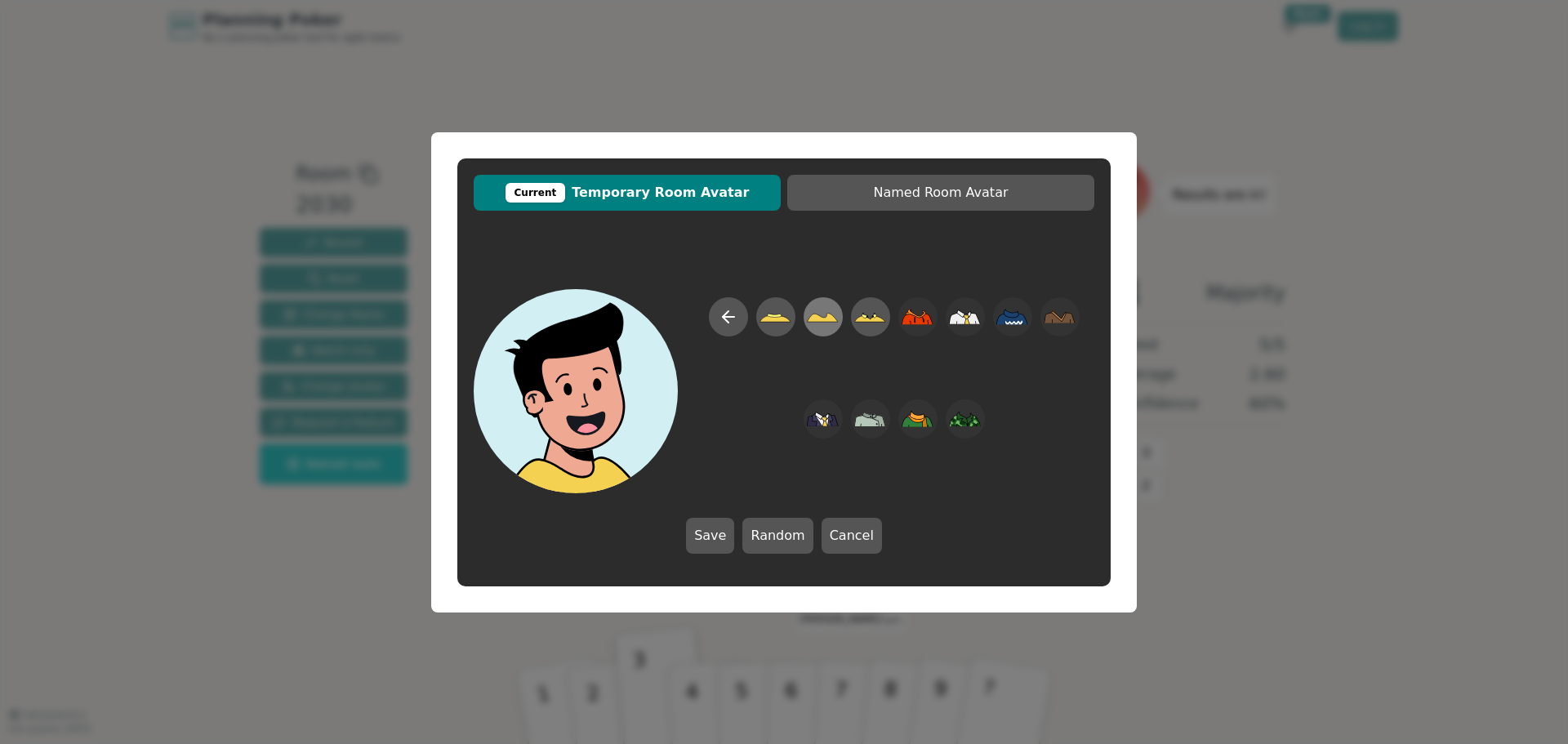
click at [827, 323] on icon at bounding box center [823, 316] width 32 height 37
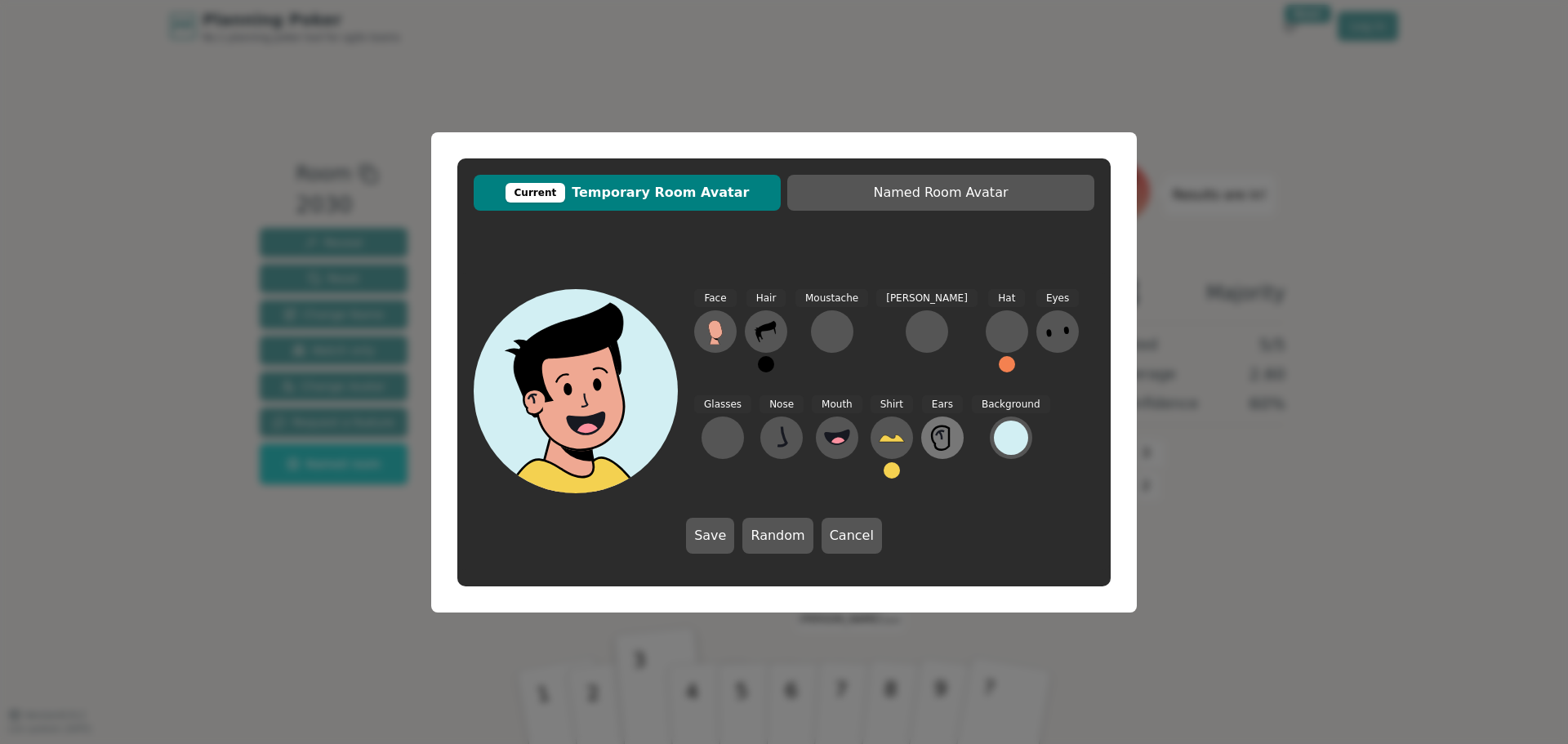
click at [929, 441] on icon at bounding box center [943, 438] width 26 height 26
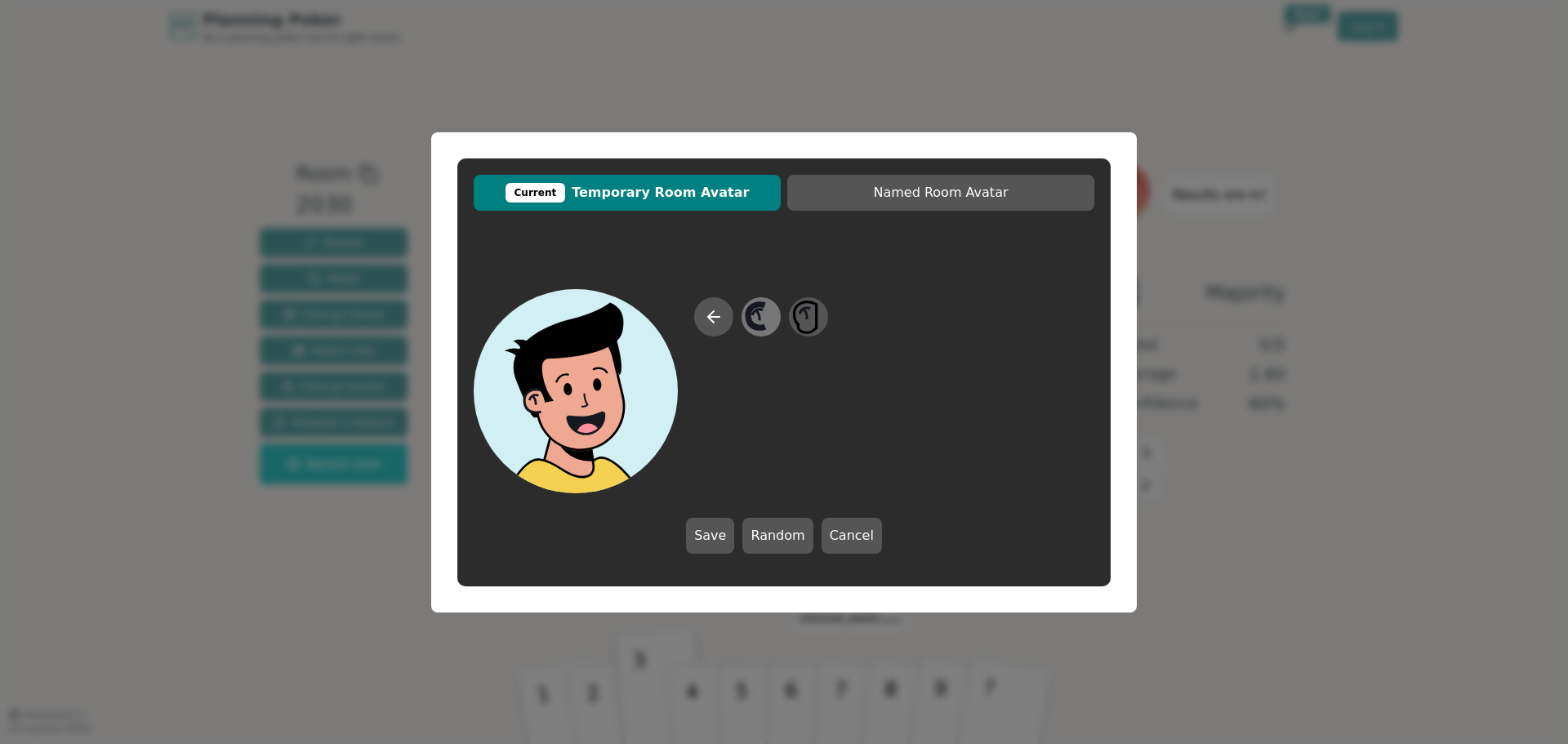
click at [748, 315] on icon at bounding box center [756, 315] width 17 height 24
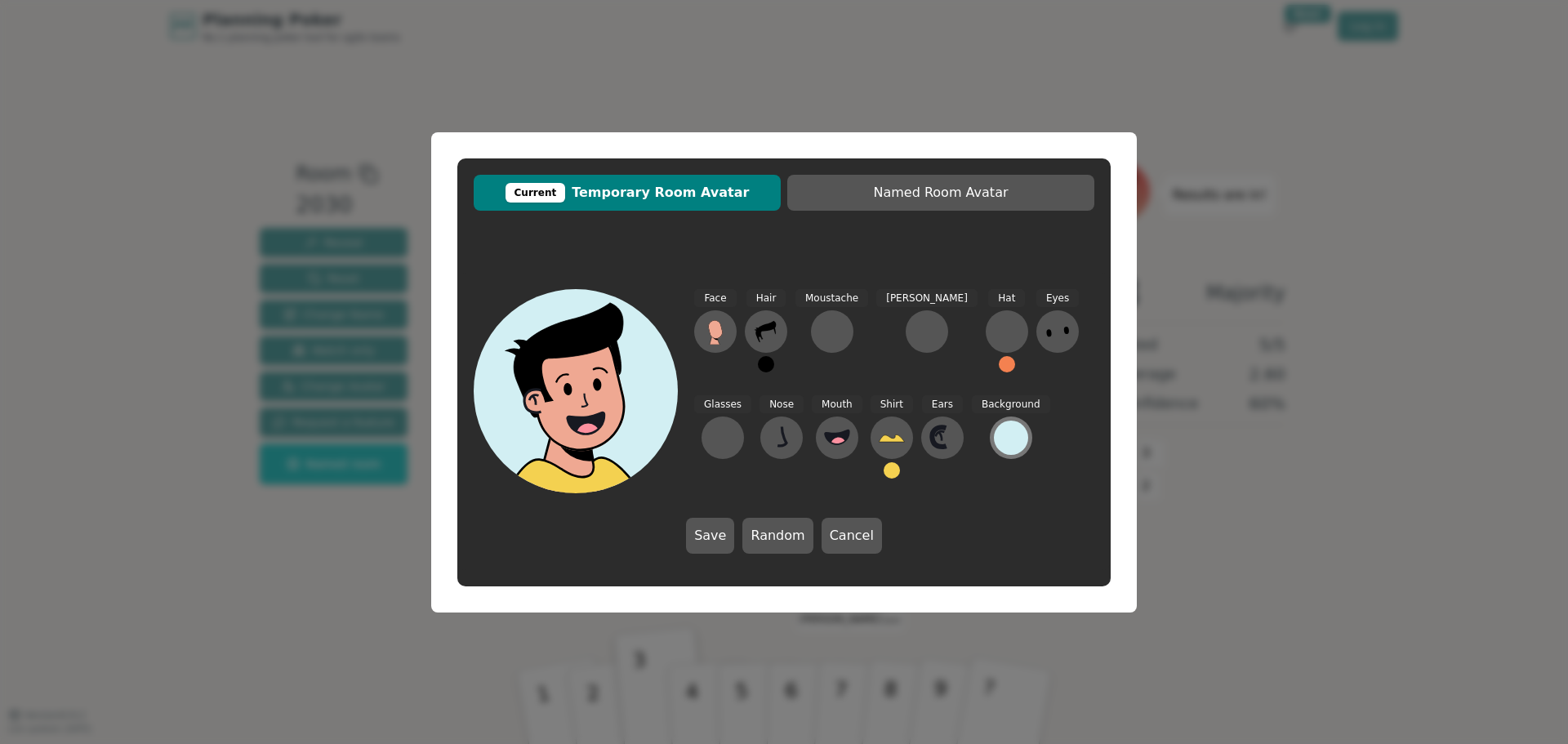
click at [994, 440] on div at bounding box center [1011, 438] width 34 height 34
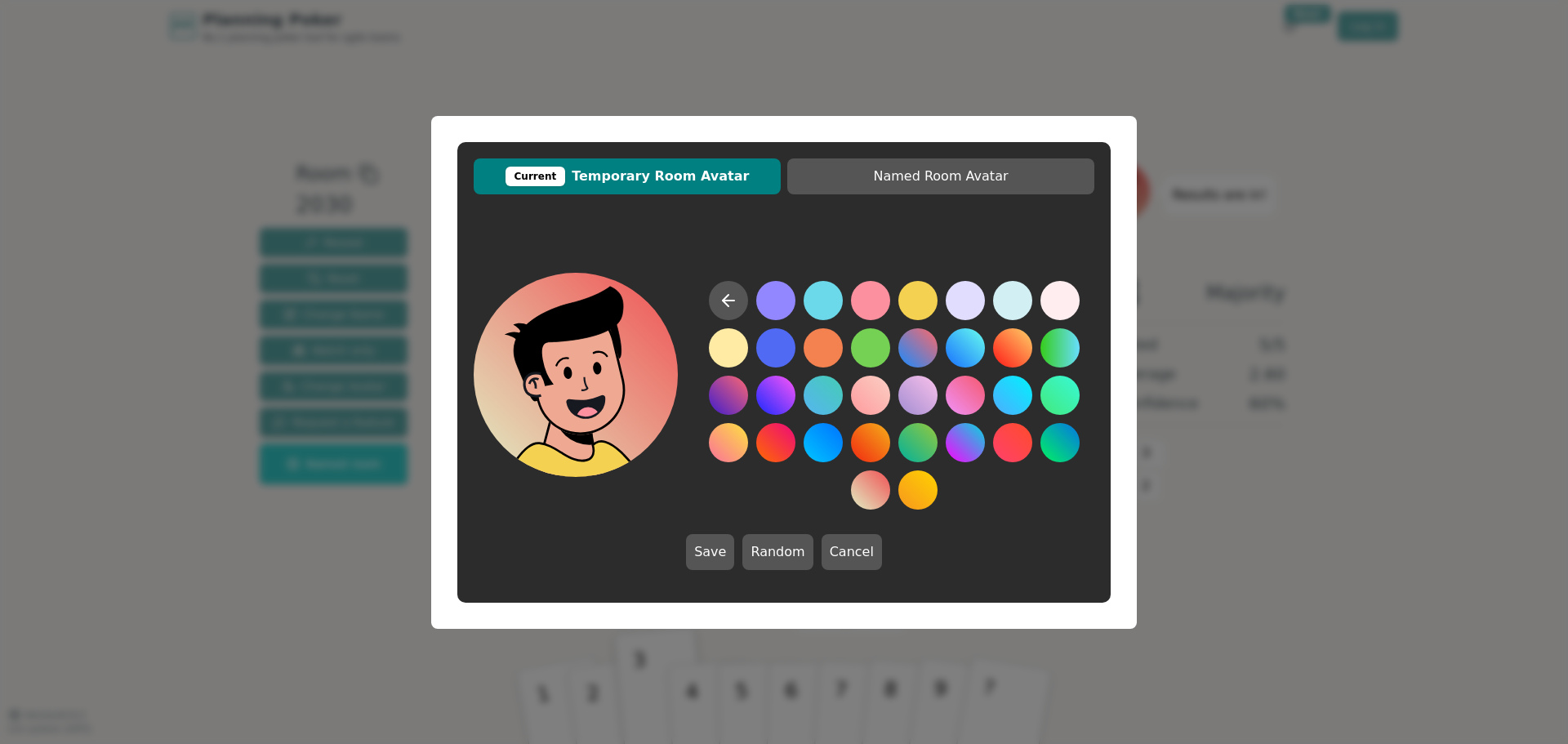
click at [871, 485] on button at bounding box center [871, 491] width 40 height 40
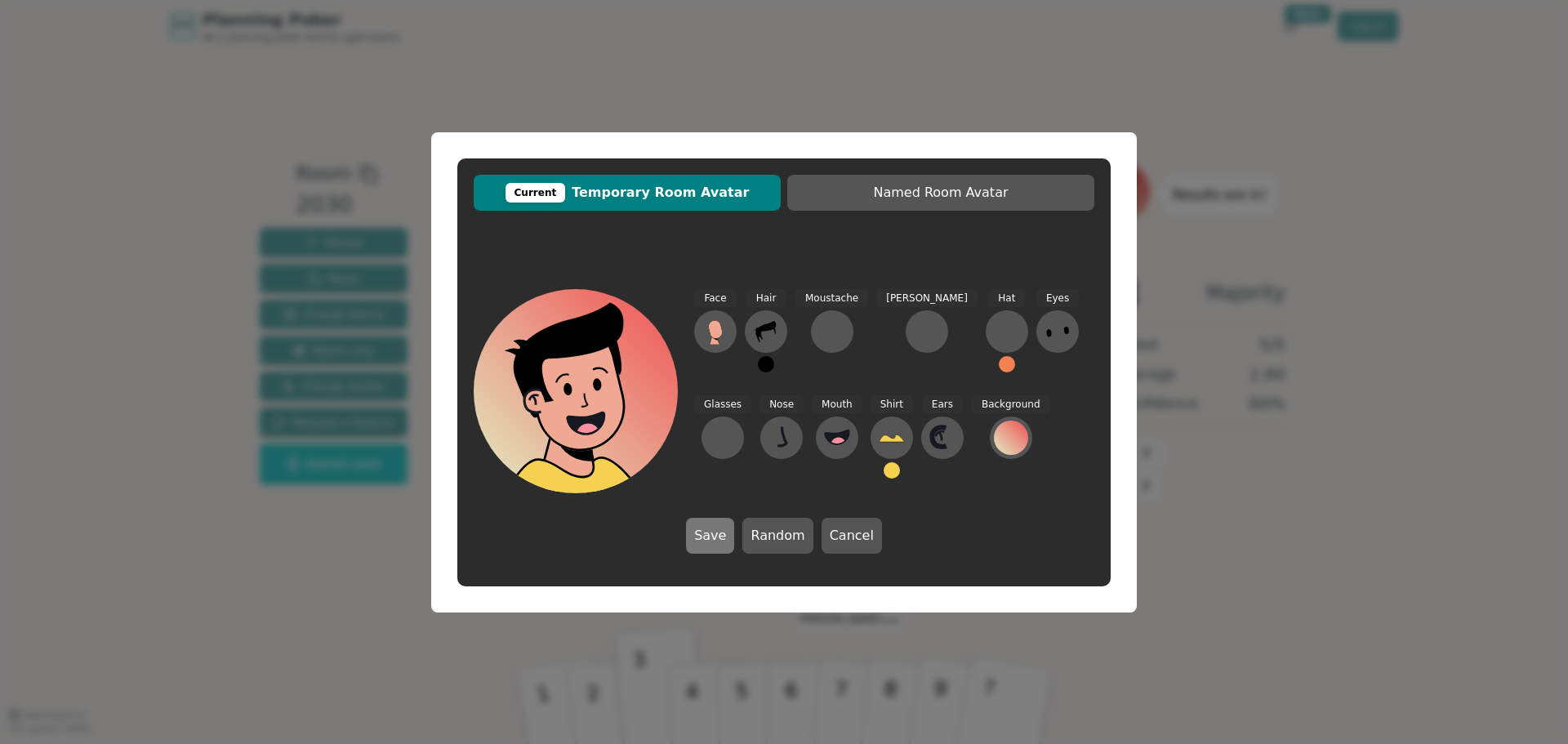
click at [709, 537] on button "Save" at bounding box center [710, 536] width 48 height 36
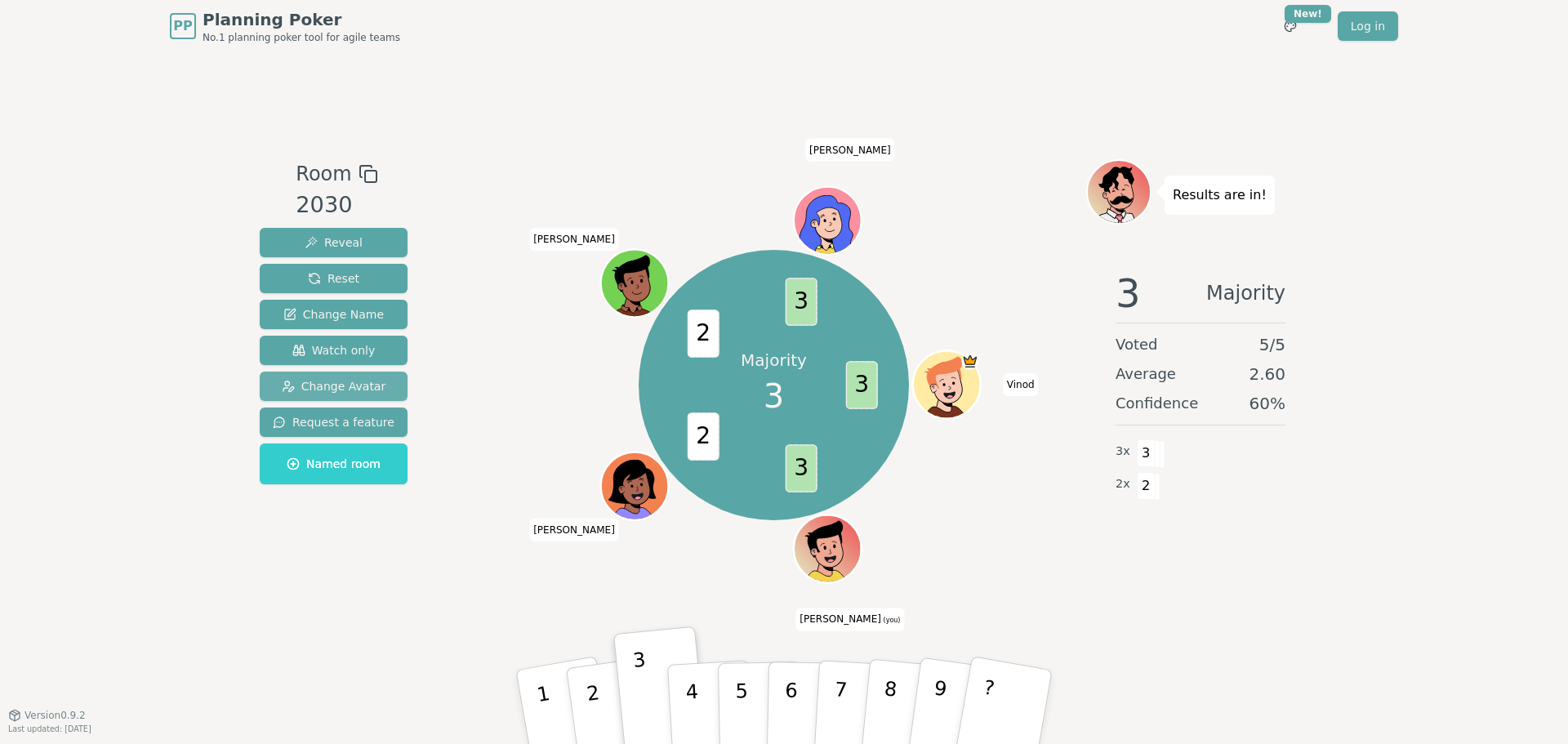
click at [353, 385] on span "Change Avatar" at bounding box center [333, 386] width 105 height 16
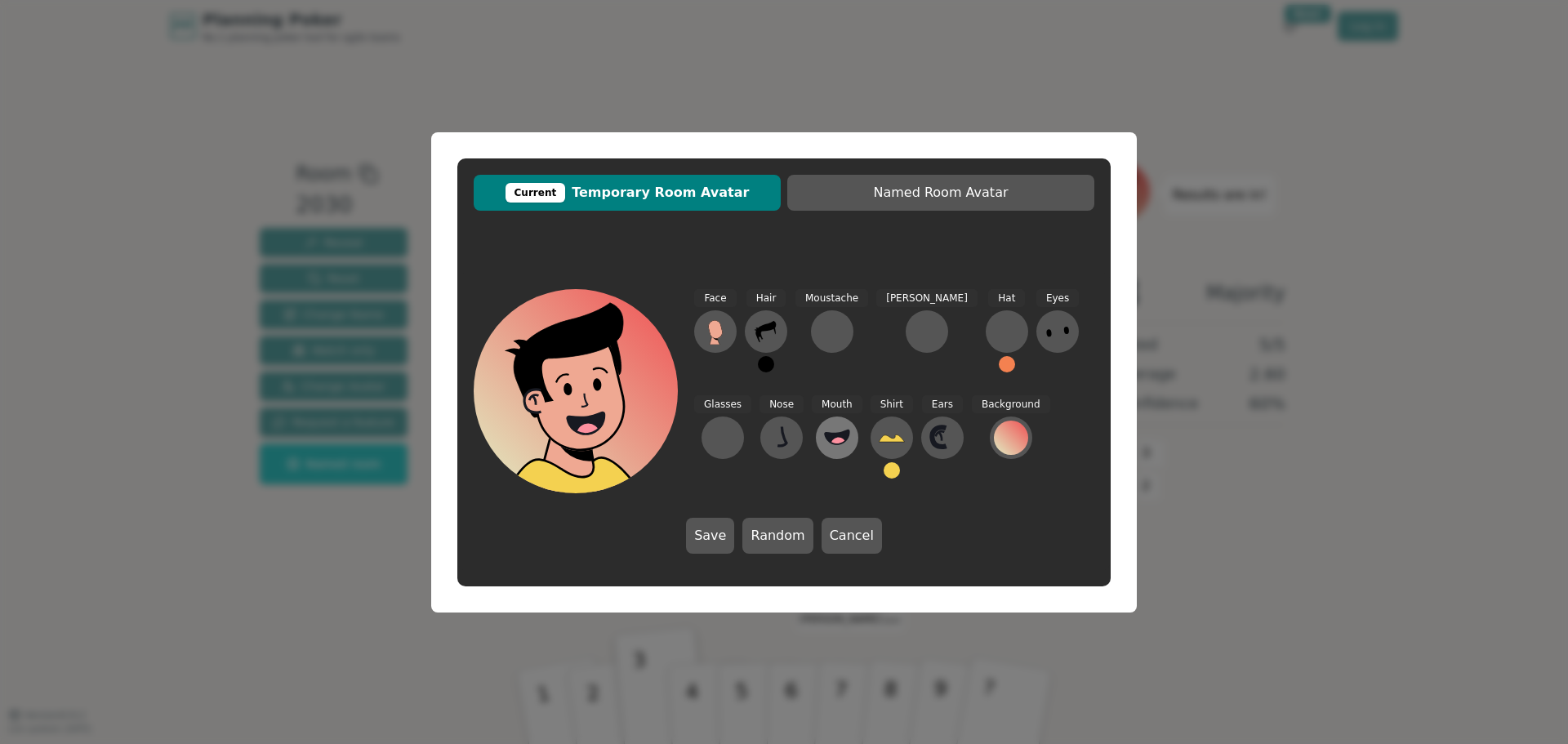
click at [824, 446] on icon at bounding box center [837, 438] width 26 height 26
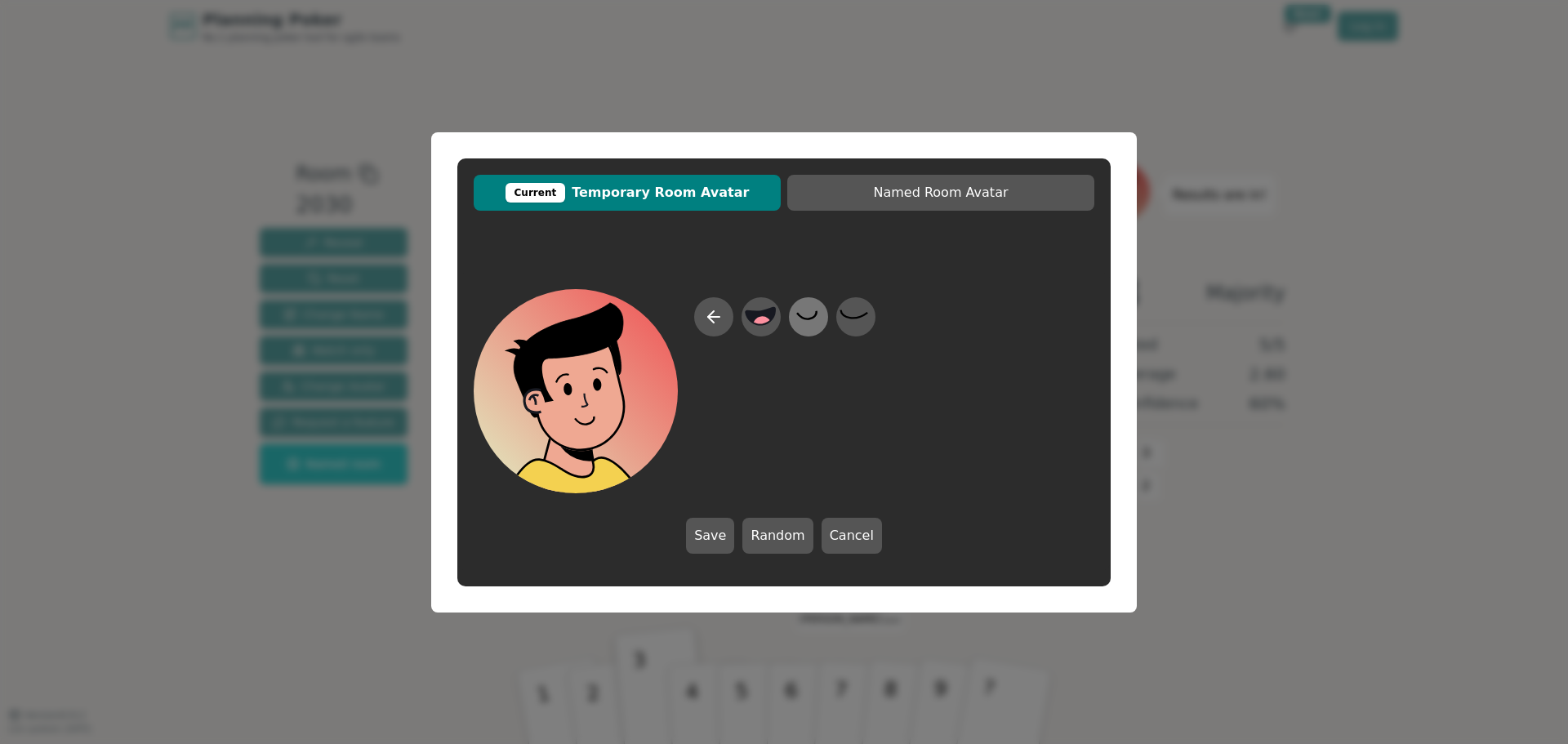
click at [812, 315] on icon at bounding box center [808, 316] width 32 height 37
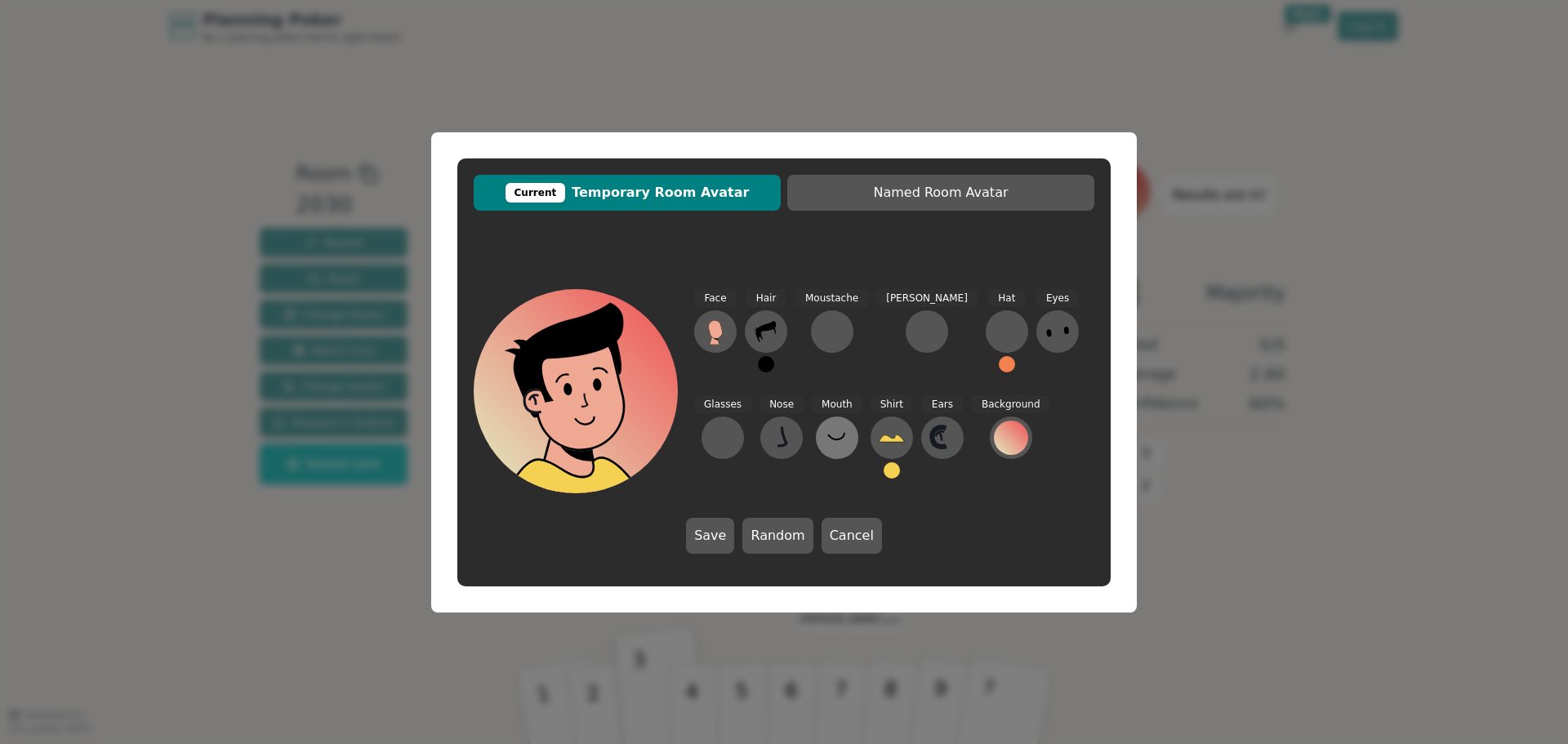
click at [824, 436] on icon at bounding box center [837, 438] width 26 height 26
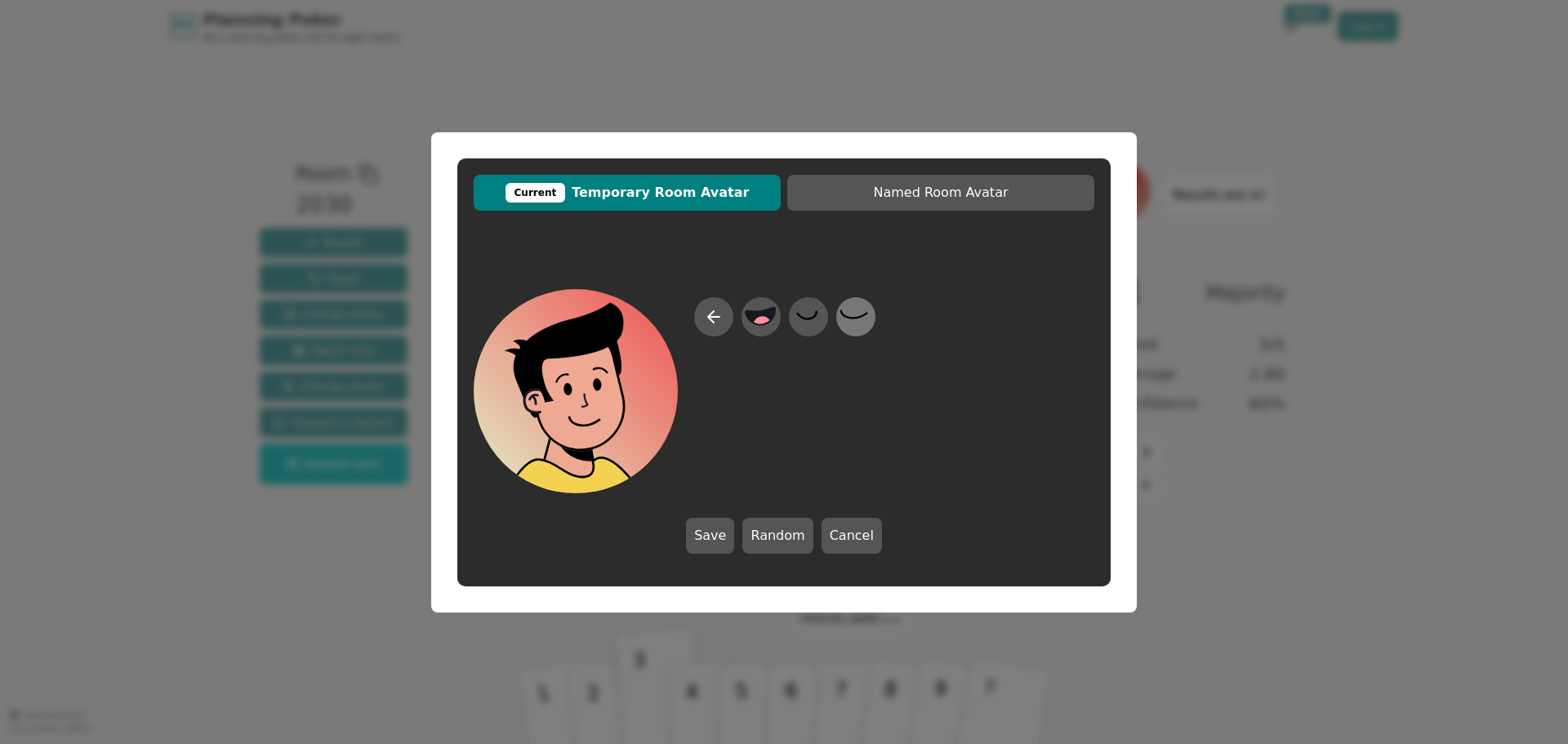
click at [868, 321] on icon at bounding box center [856, 316] width 32 height 37
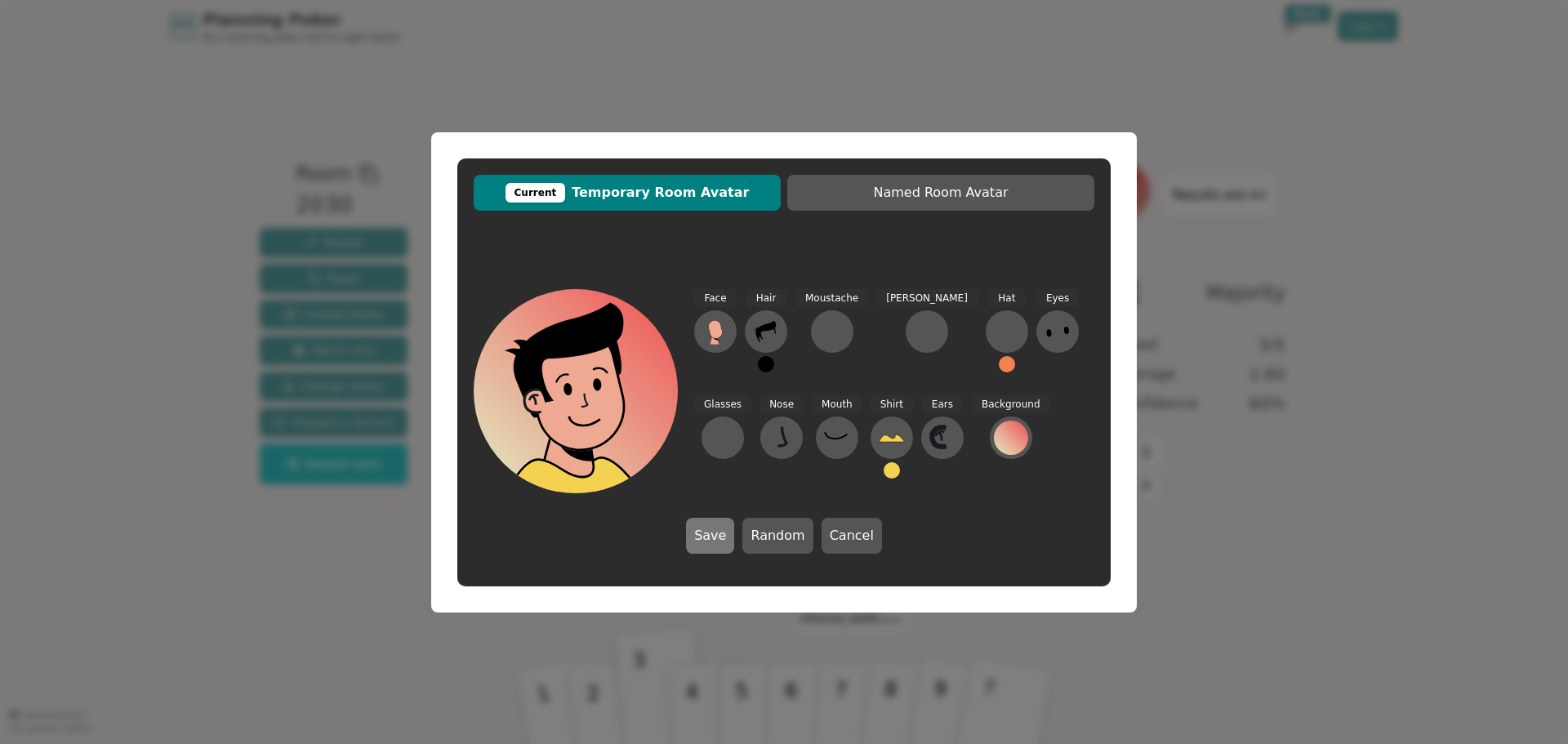
click at [721, 536] on button "Save" at bounding box center [710, 536] width 48 height 36
